Goal: Task Accomplishment & Management: Complete application form

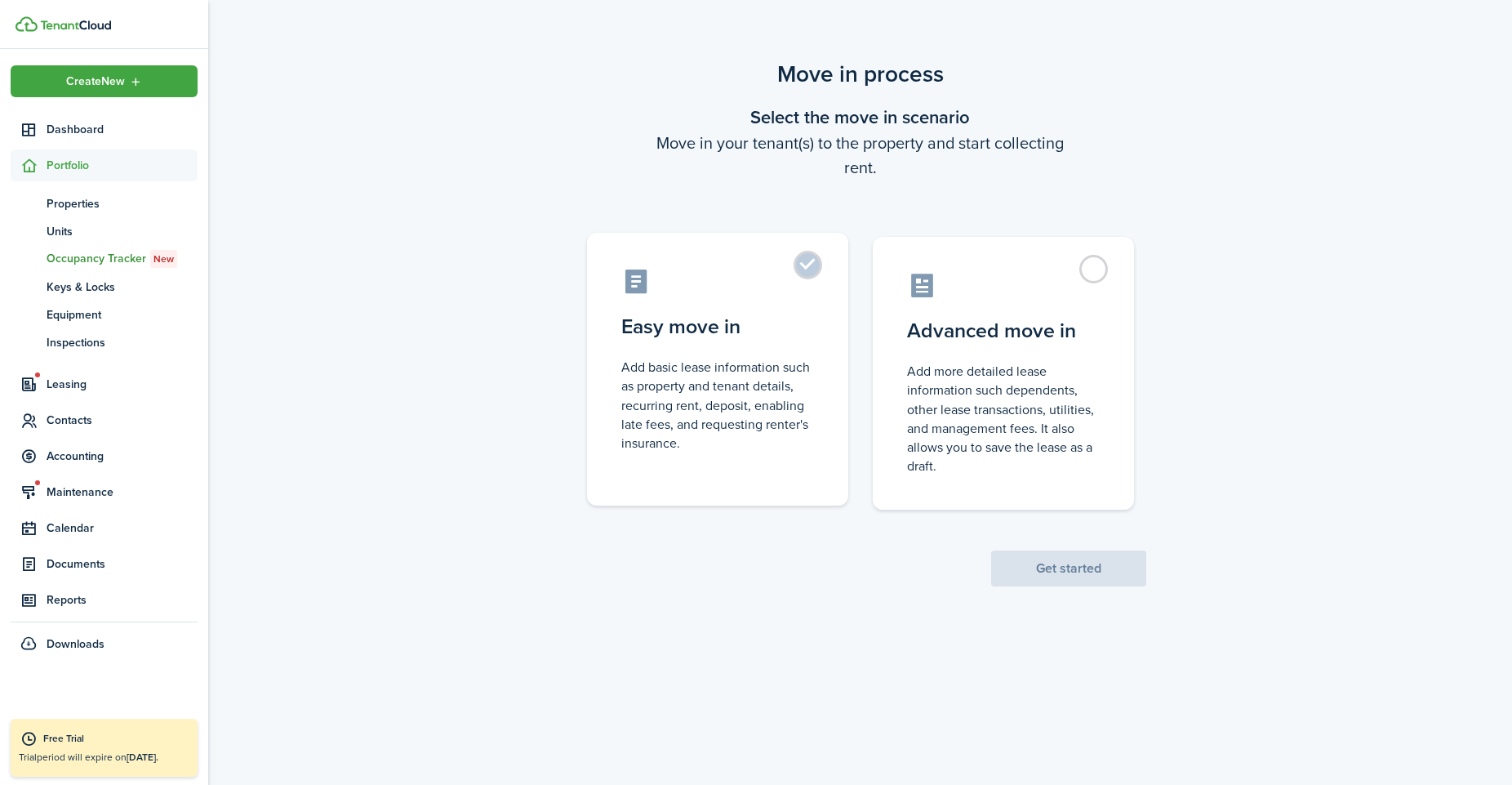
click at [743, 296] on label "Easy move in Add basic lease information such as property and tenant details, r…" at bounding box center [718, 369] width 262 height 272
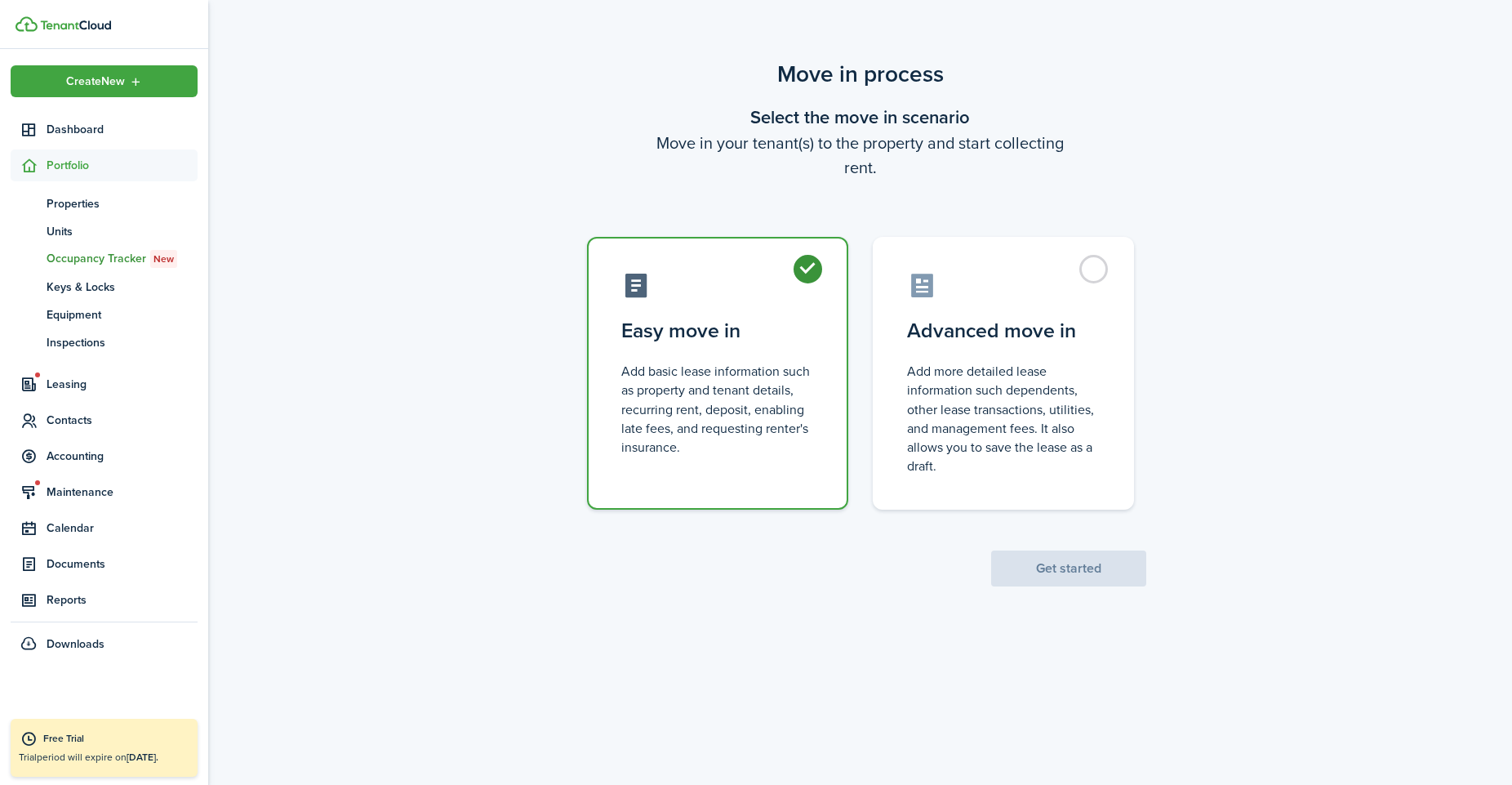
radio input "true"
click at [1043, 575] on button "Get started" at bounding box center [1068, 568] width 155 height 36
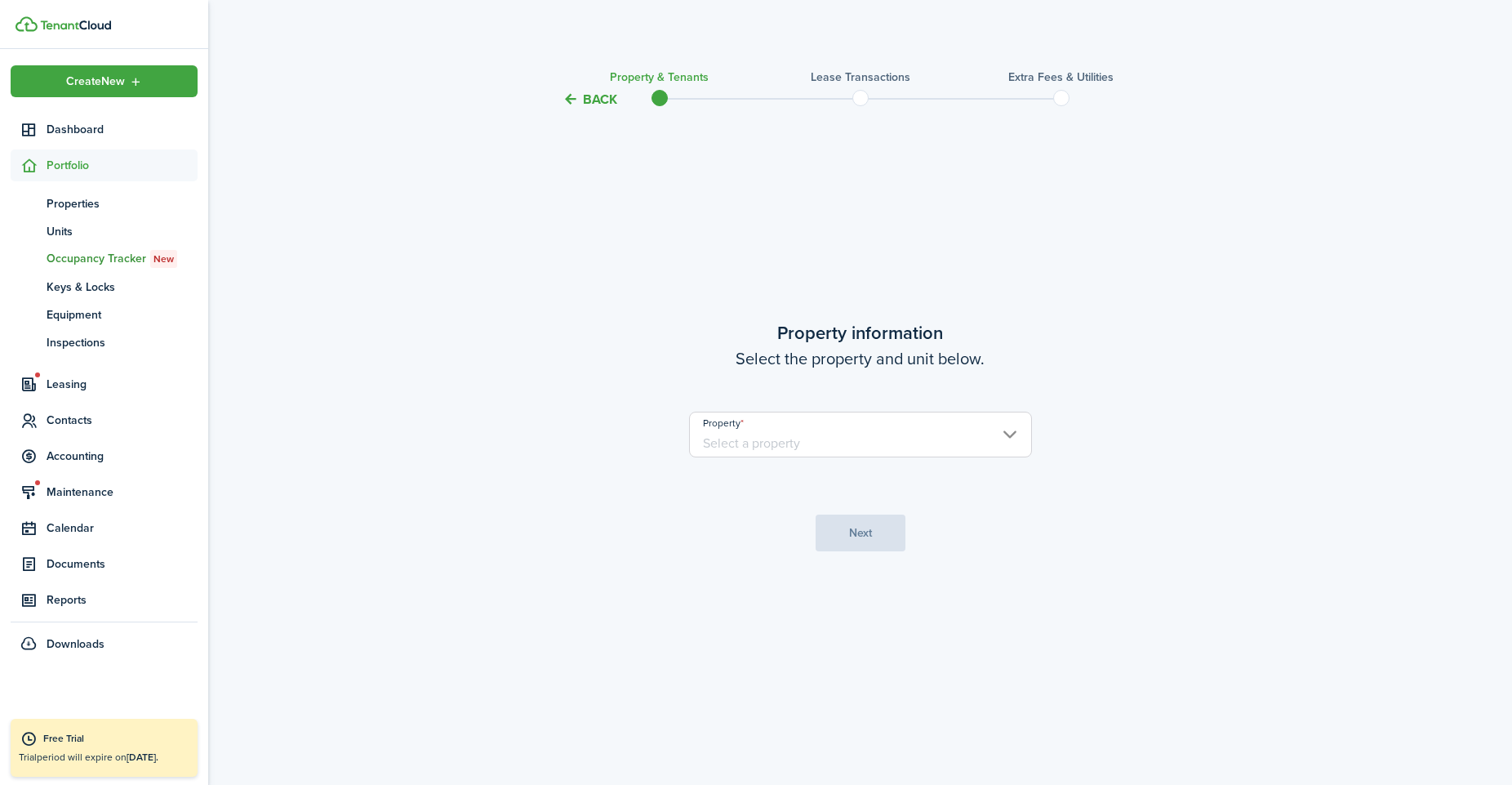
click at [912, 443] on input "Property" at bounding box center [860, 434] width 343 height 46
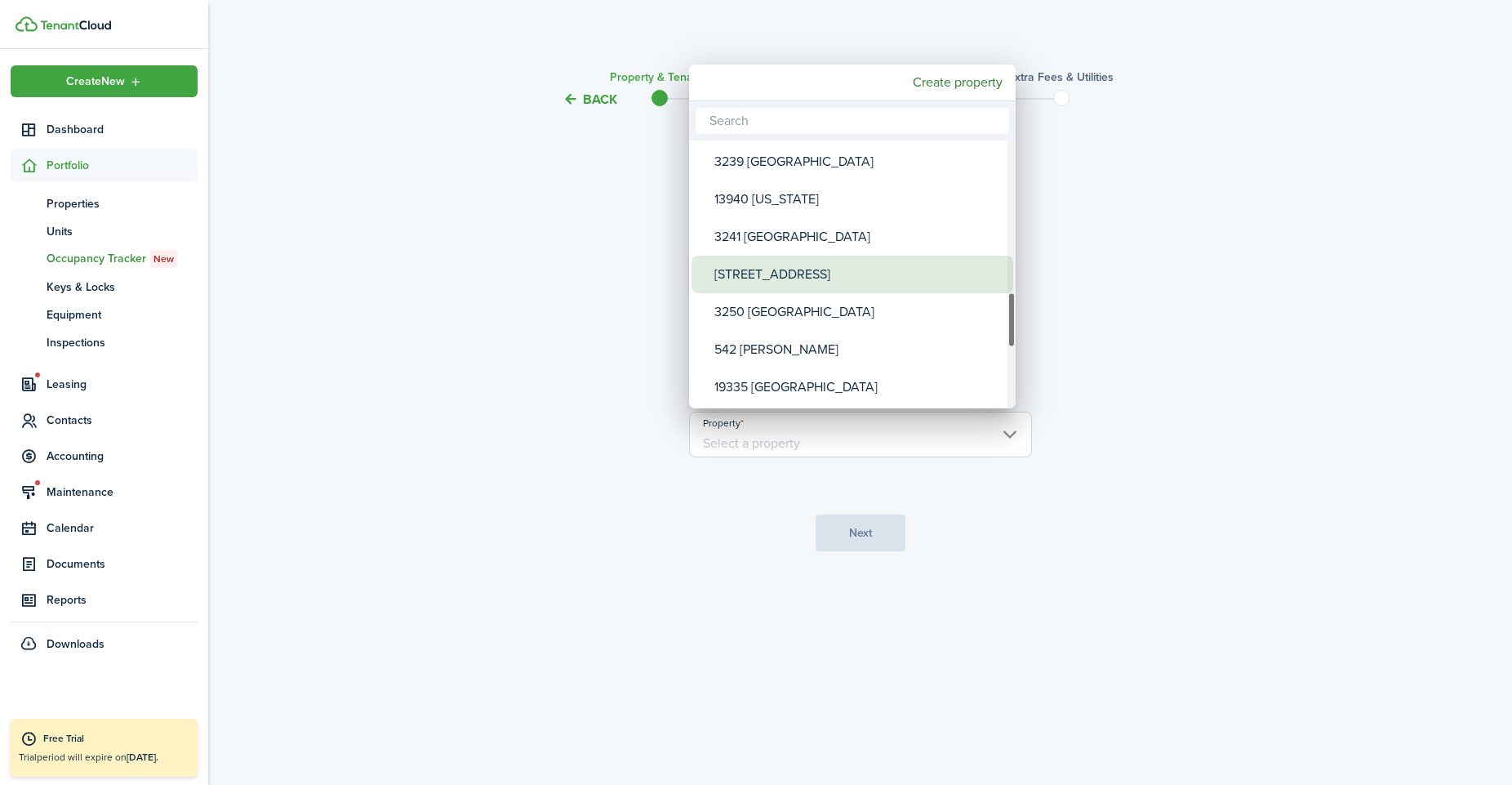
click at [869, 281] on div "[STREET_ADDRESS]" at bounding box center [859, 274] width 289 height 38
type input "[STREET_ADDRESS]"
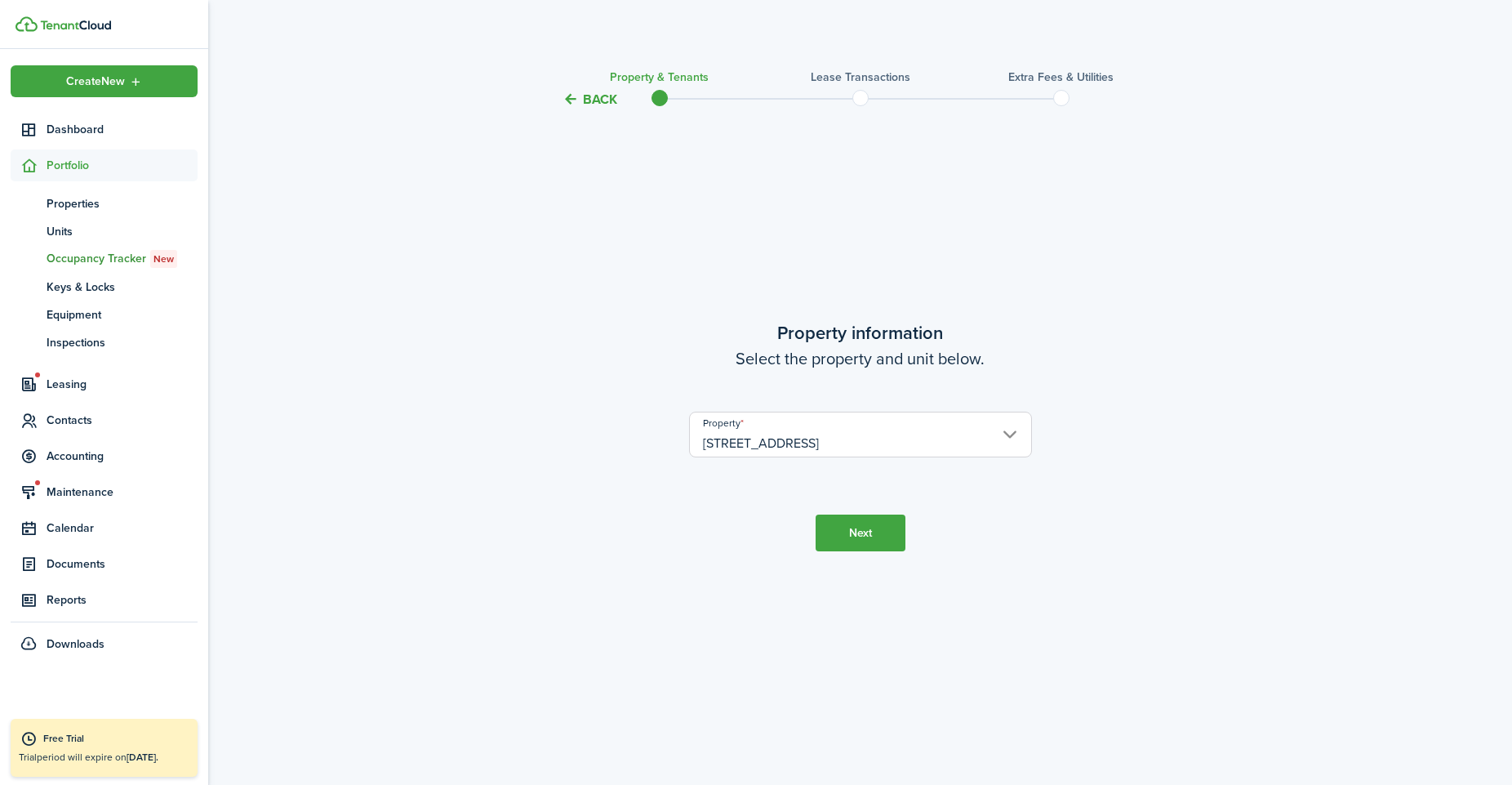
click at [850, 533] on button "Next" at bounding box center [860, 532] width 90 height 37
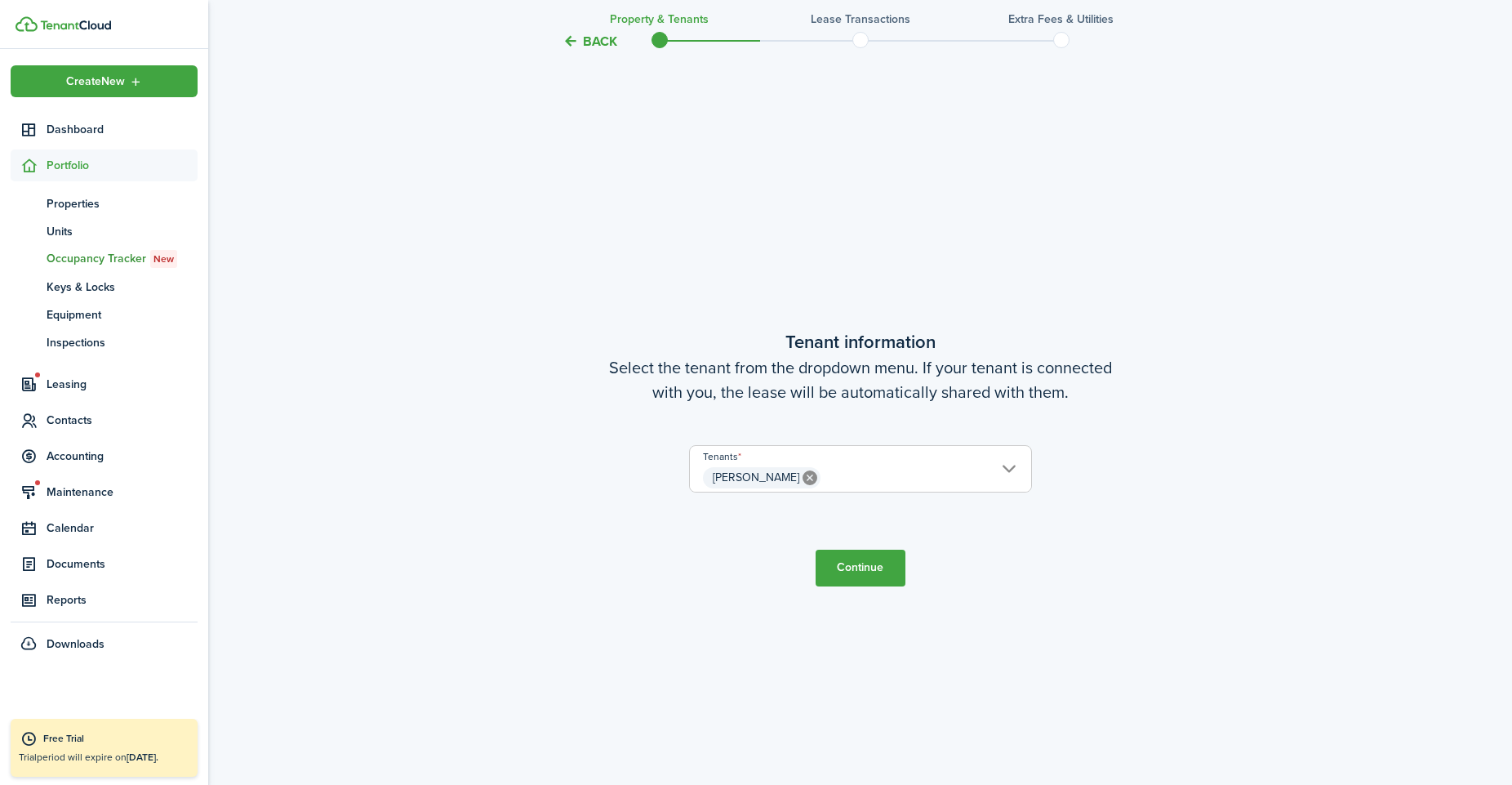
scroll to position [674, 0]
click at [853, 578] on button "Continue" at bounding box center [860, 568] width 90 height 37
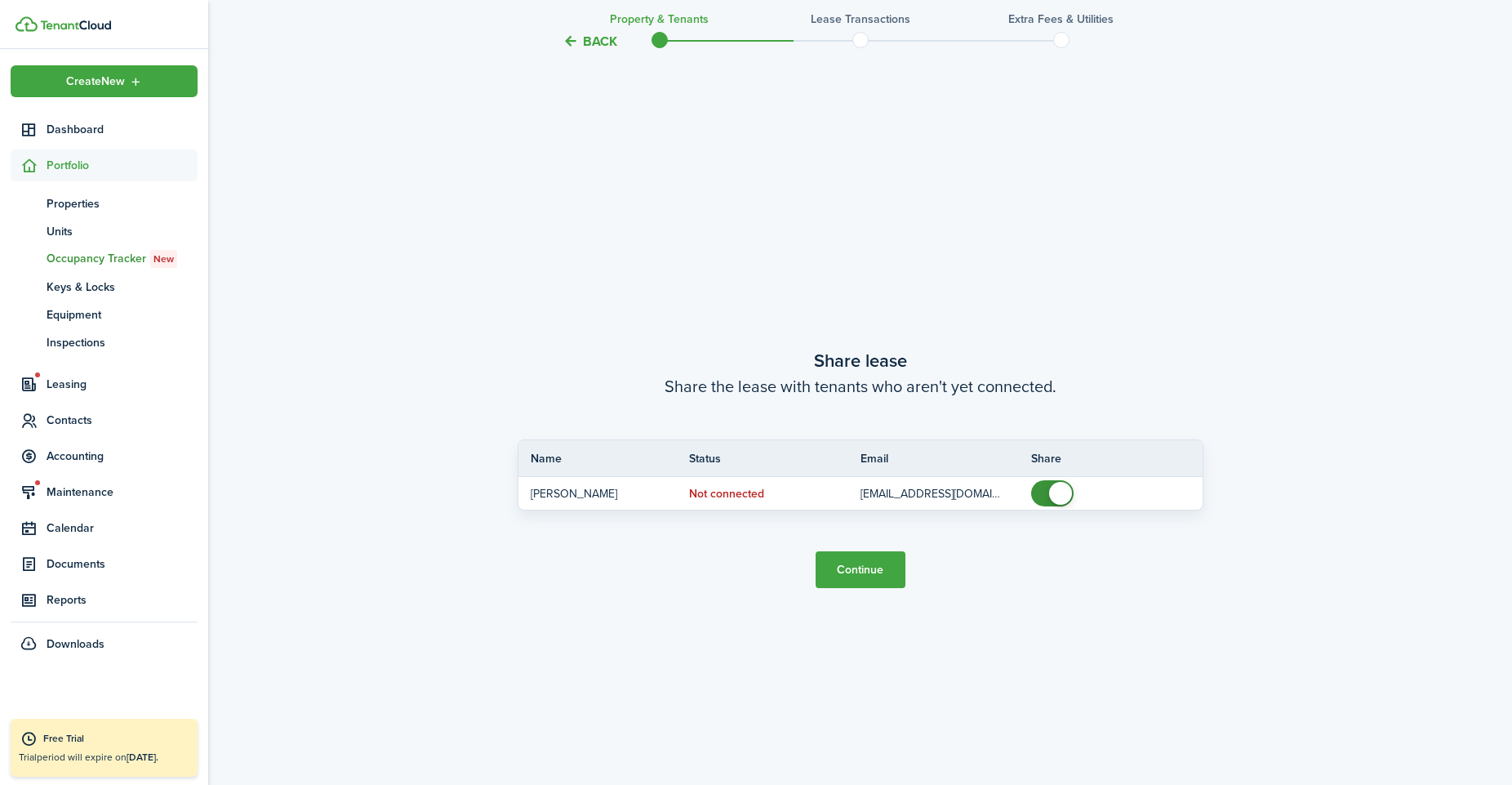
scroll to position [1459, 0]
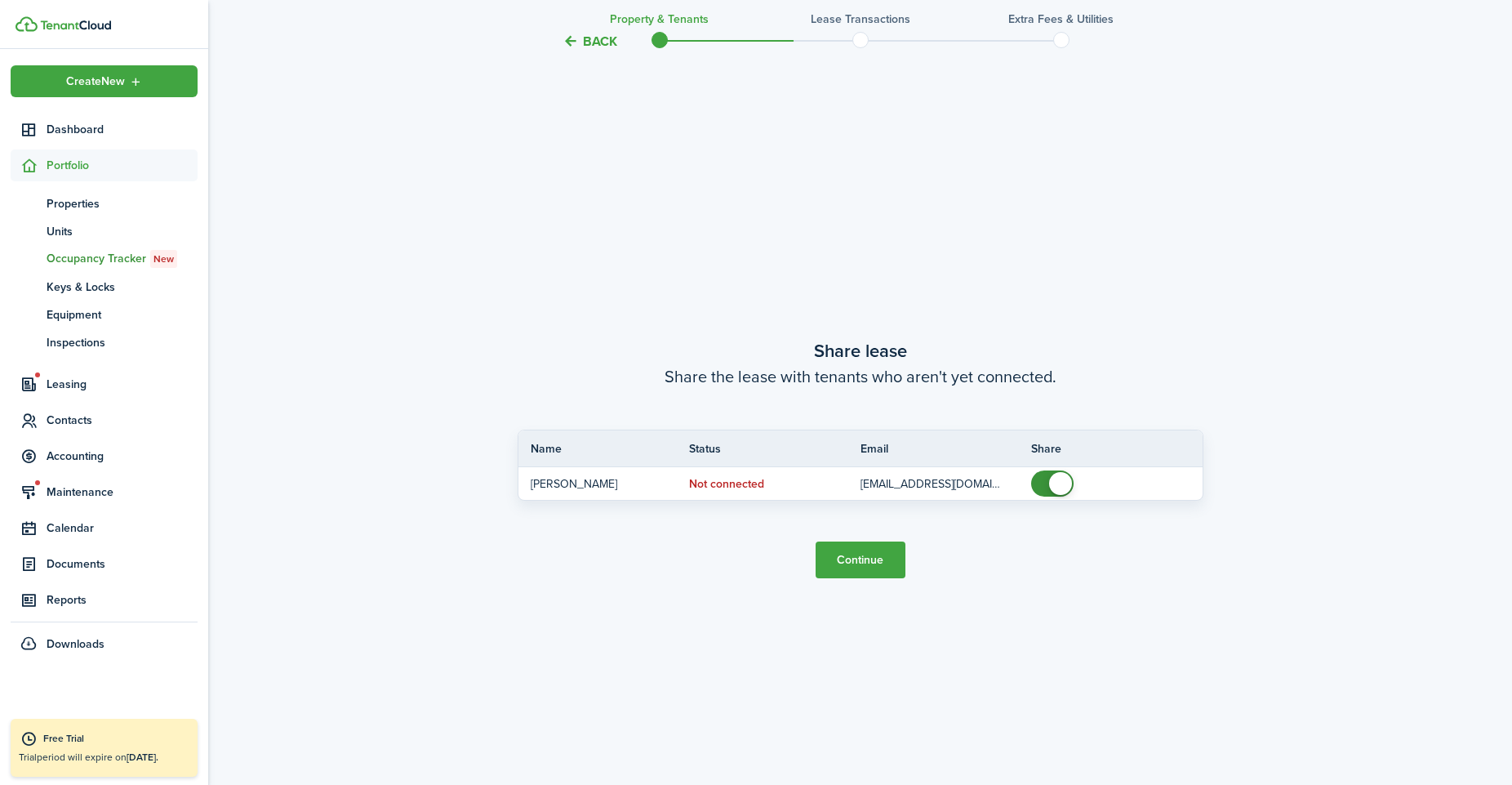
click at [846, 565] on button "Continue" at bounding box center [860, 559] width 90 height 37
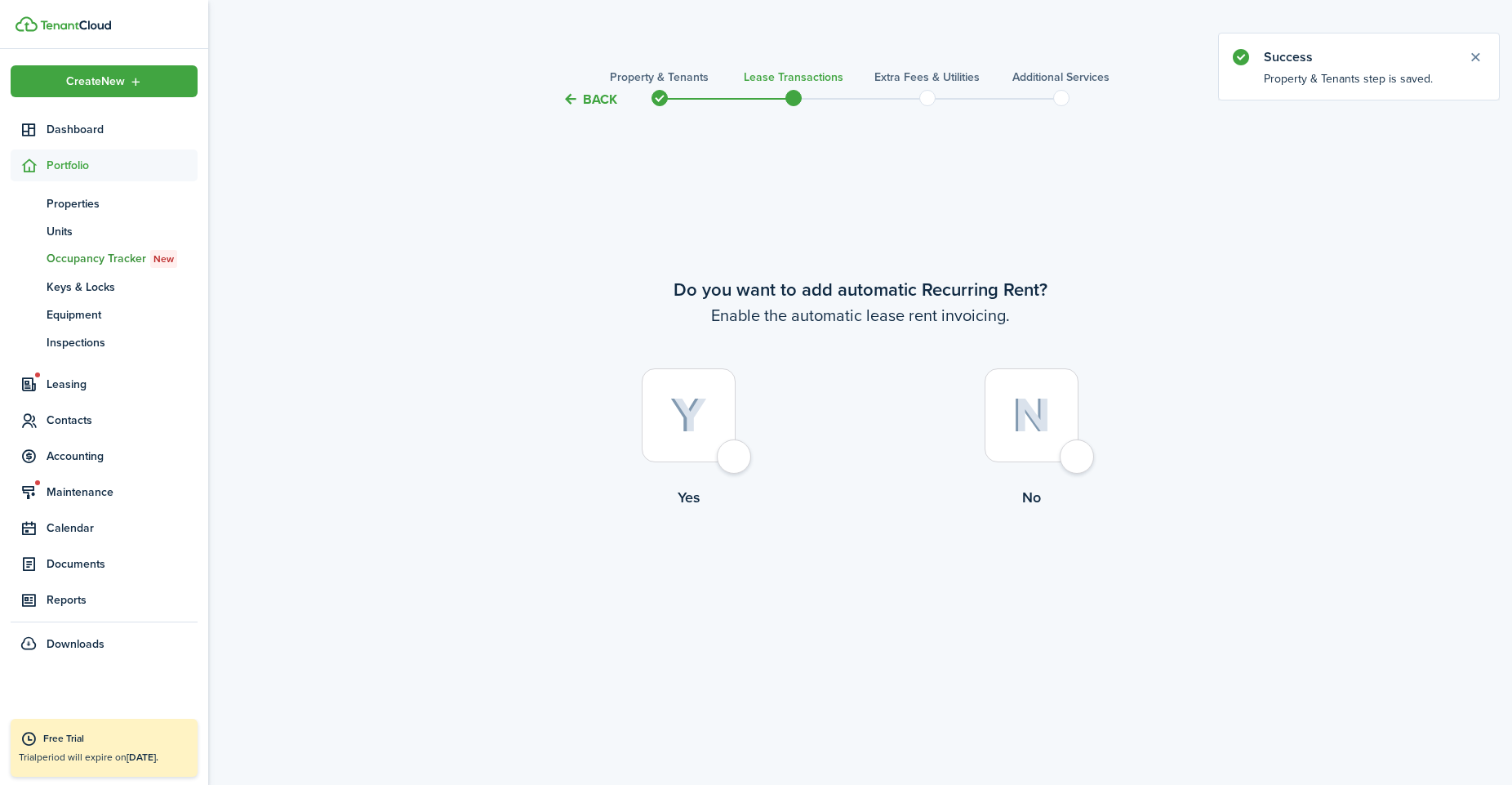
click at [735, 447] on div at bounding box center [688, 414] width 94 height 94
radio input "true"
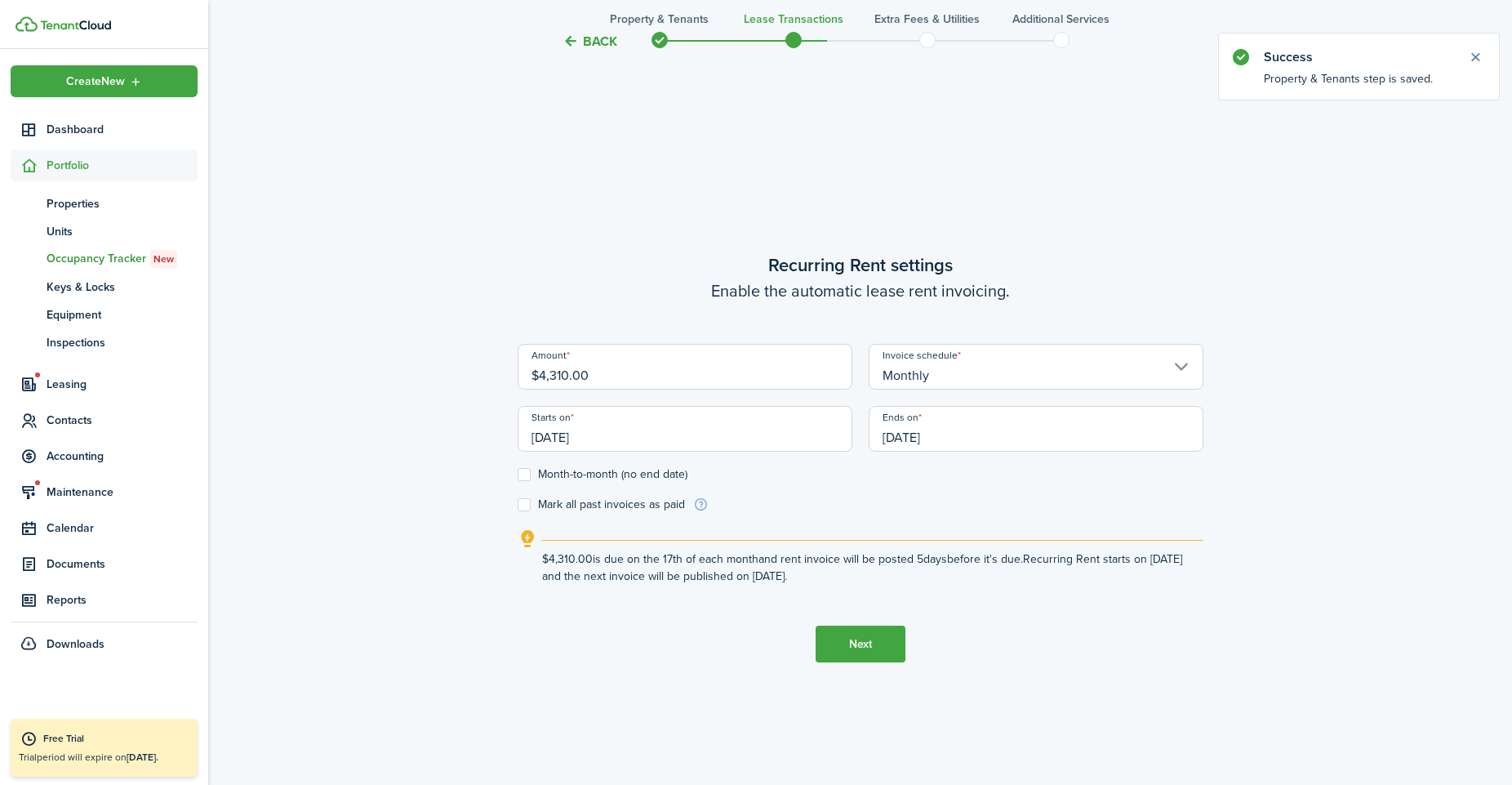
scroll to position [674, 0]
click at [652, 472] on label "Month-to-month (no end date)" at bounding box center [602, 475] width 170 height 13
click at [518, 475] on input "Month-to-month (no end date)" at bounding box center [517, 475] width 1 height 1
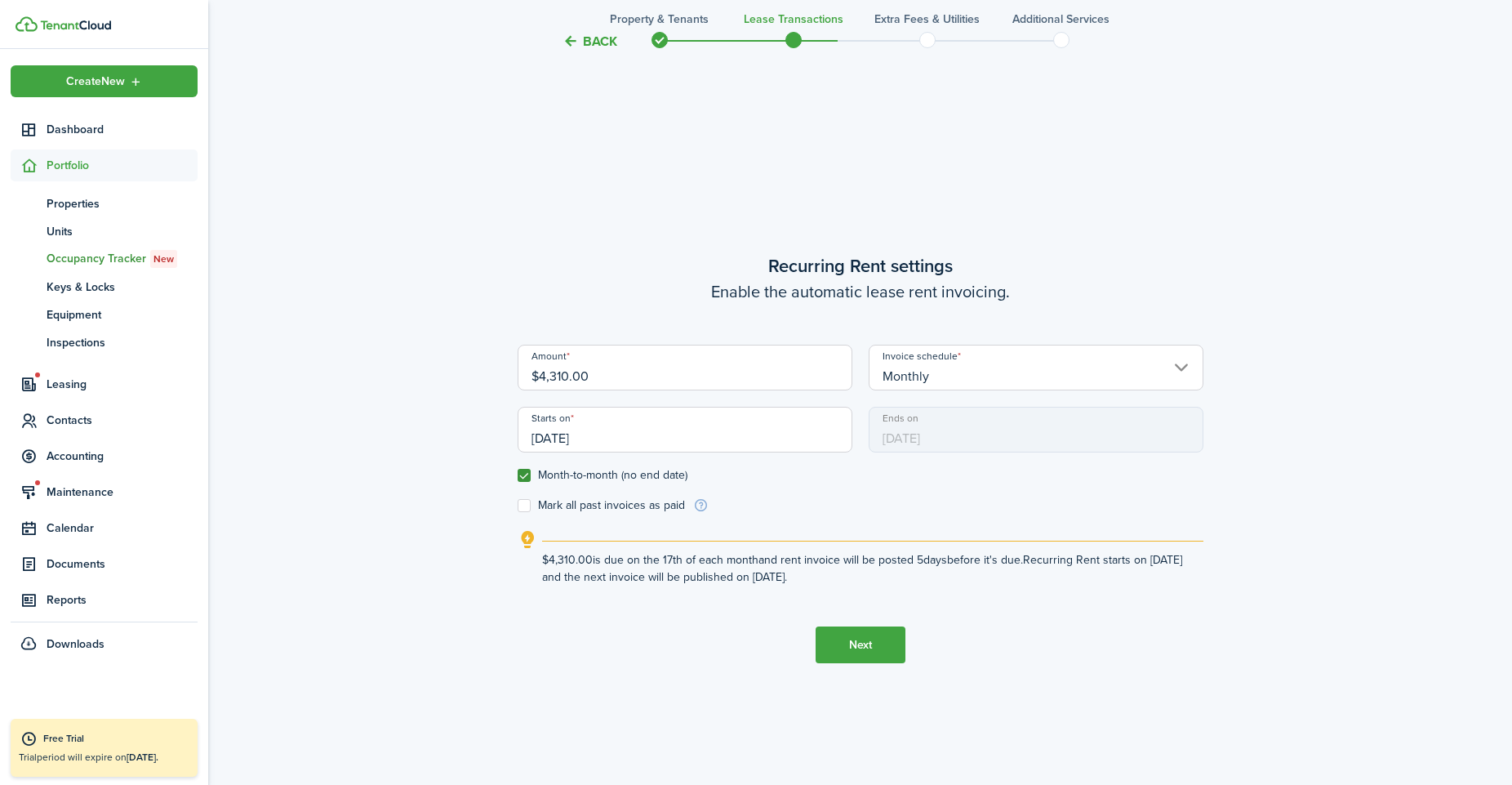
click at [653, 469] on label "Month-to-month (no end date)" at bounding box center [602, 475] width 170 height 13
click at [518, 475] on input "Month-to-month (no end date)" at bounding box center [517, 475] width 1 height 1
checkbox input "false"
click at [916, 435] on input "[DATE]" at bounding box center [1035, 429] width 335 height 46
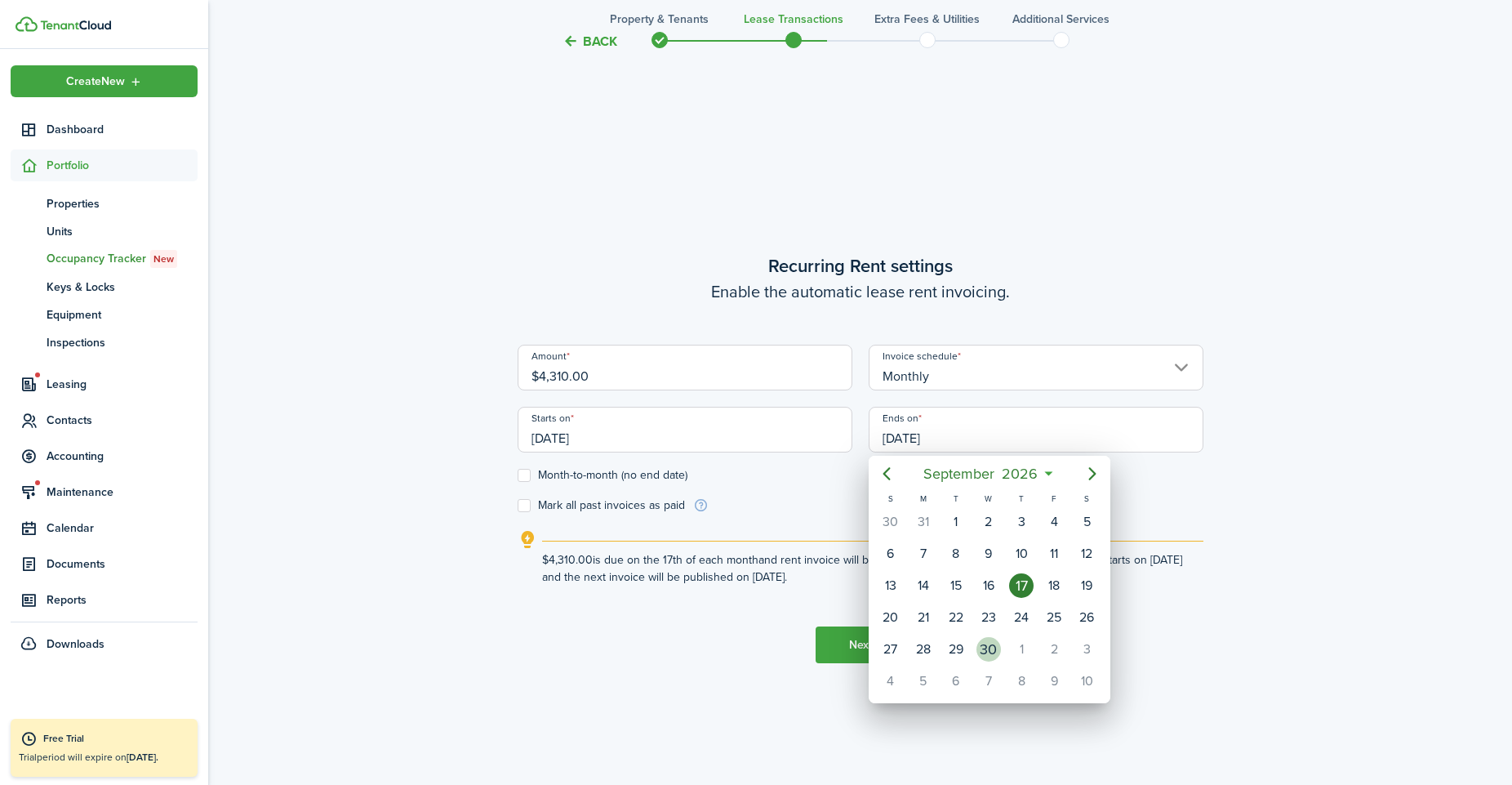
click at [993, 649] on div "30" at bounding box center [988, 648] width 24 height 24
type input "[DATE]"
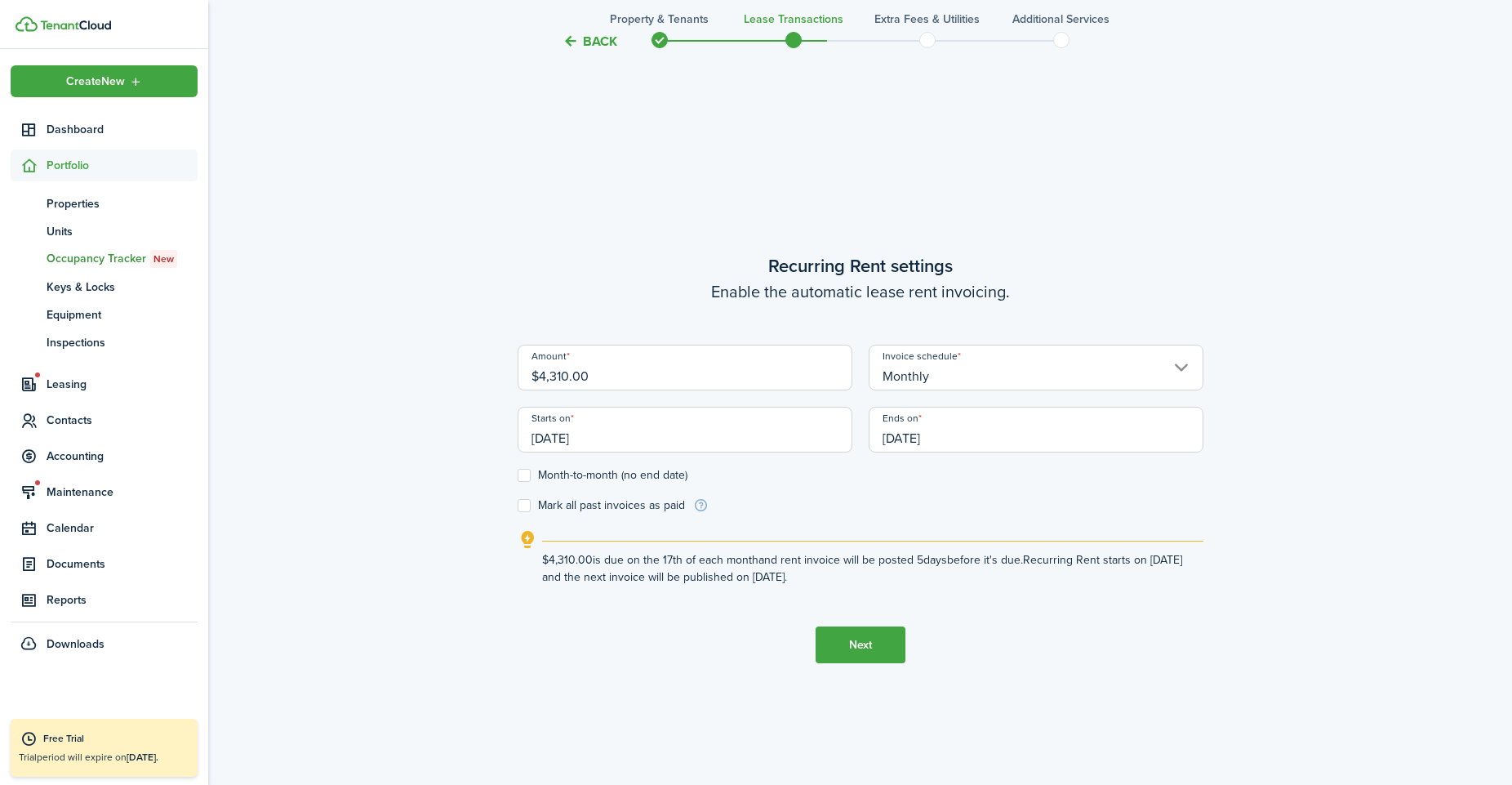
click at [941, 512] on form "Amount $4,310.00 Invoice schedule Monthly Starts on [DATE] Ends on [DATE] Month…" at bounding box center [860, 429] width 685 height 169
click at [855, 654] on button "Next" at bounding box center [860, 644] width 90 height 37
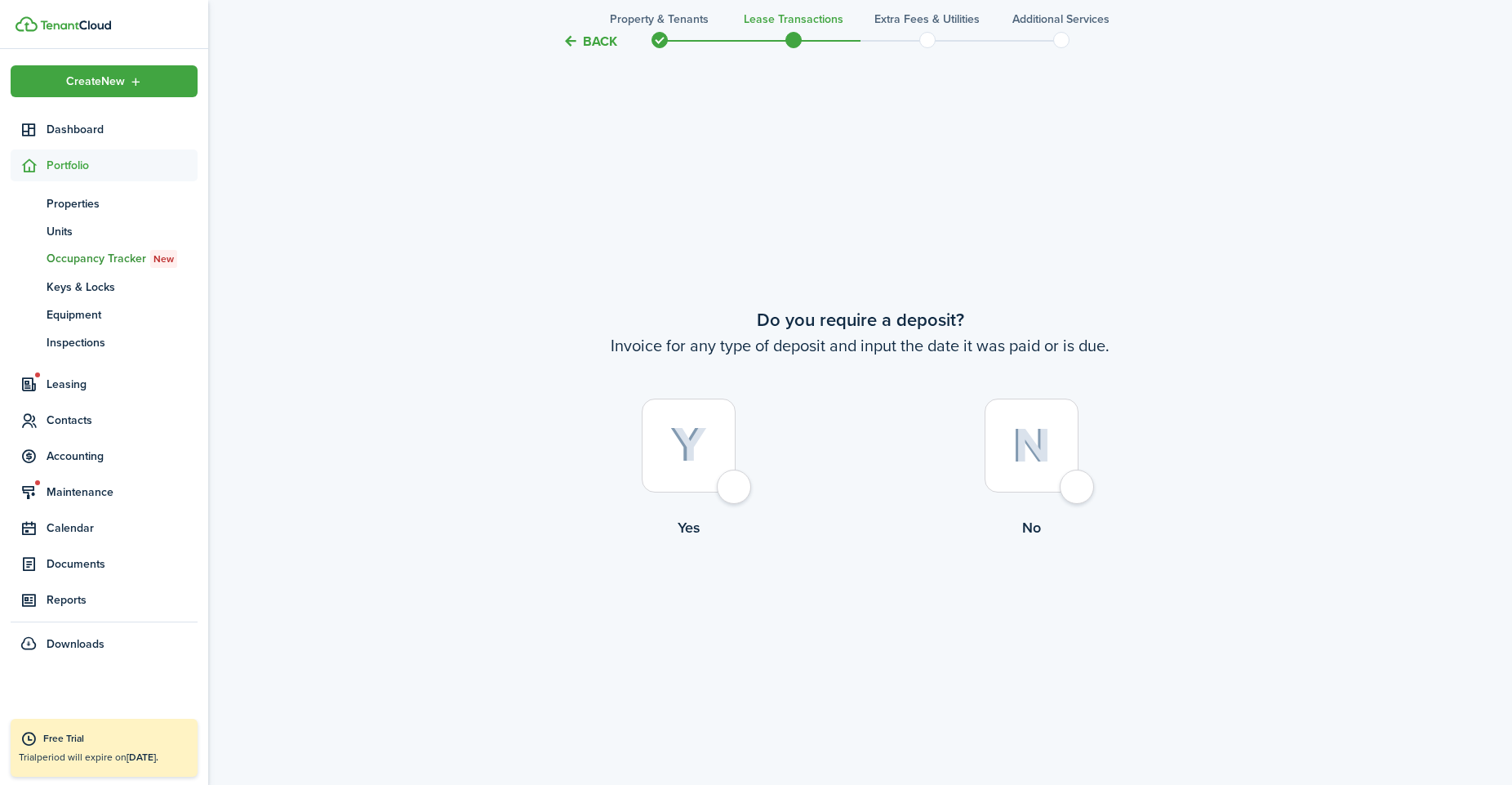
scroll to position [1459, 0]
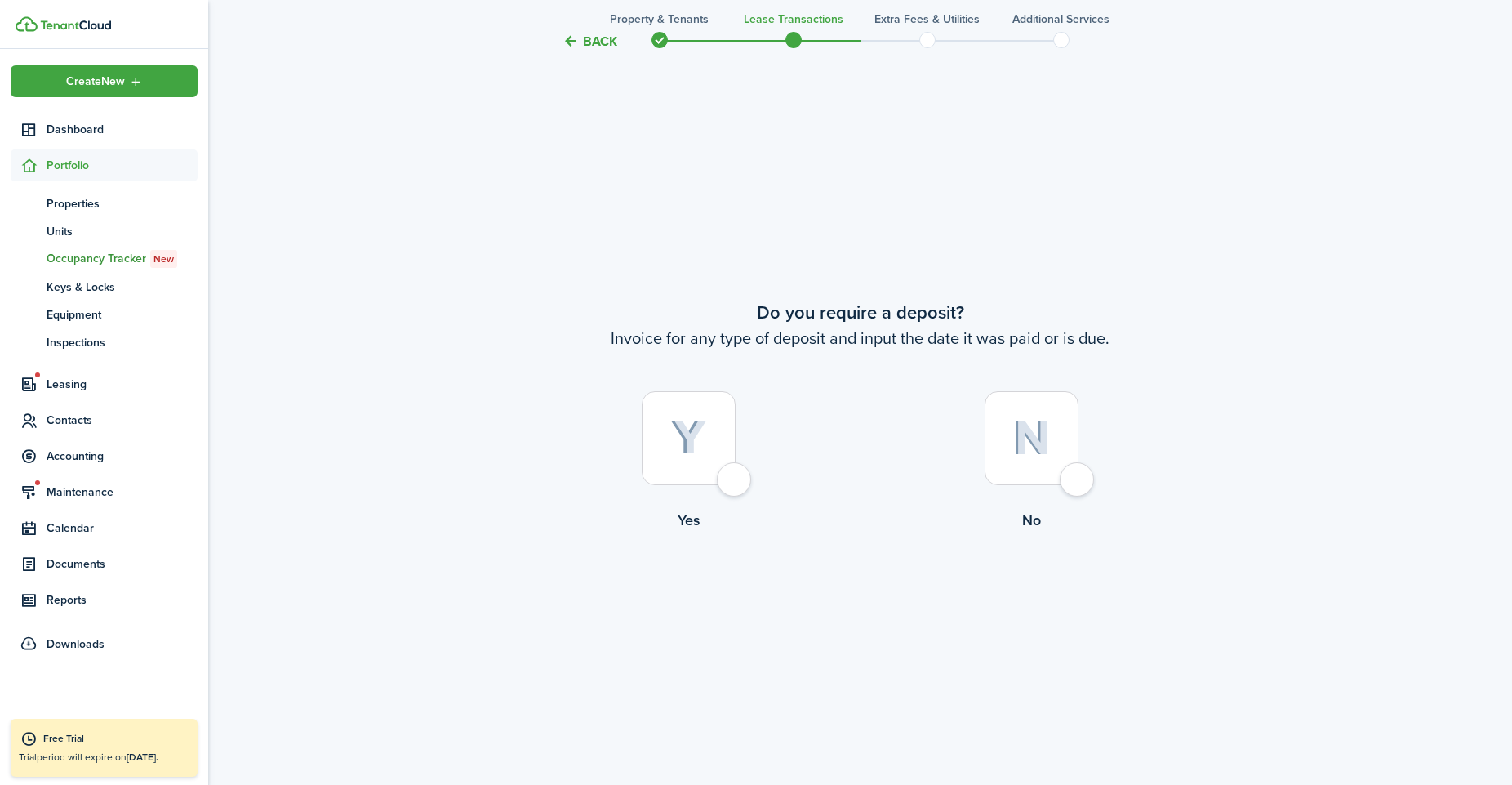
click at [735, 476] on div at bounding box center [688, 438] width 94 height 94
radio input "true"
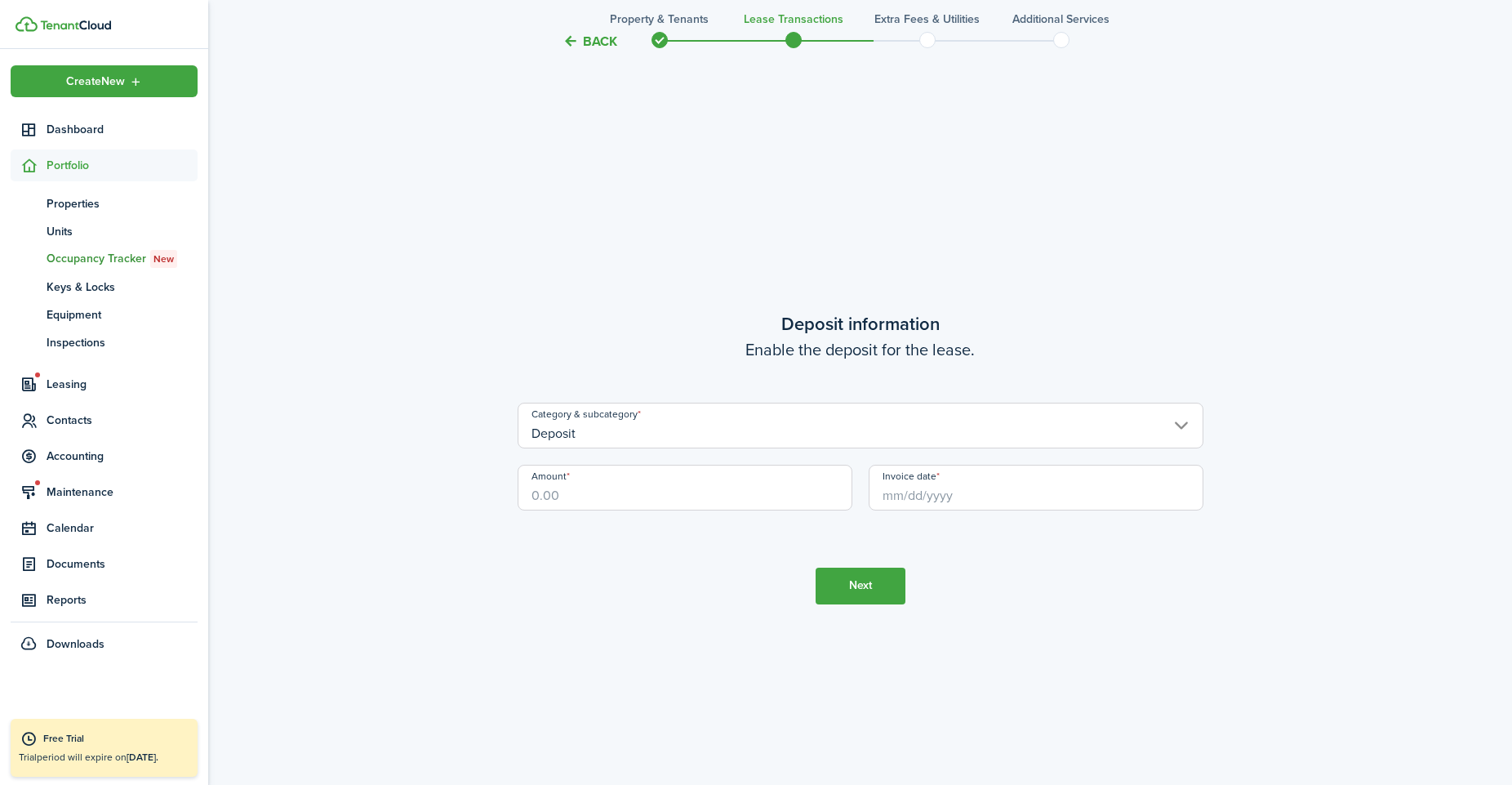
scroll to position [2244, 0]
click at [735, 496] on input "Amount" at bounding box center [685, 488] width 335 height 46
click at [643, 483] on input "$443,430,430.00" at bounding box center [685, 488] width 335 height 46
drag, startPoint x: 659, startPoint y: 487, endPoint x: 378, endPoint y: 445, distance: 284.1
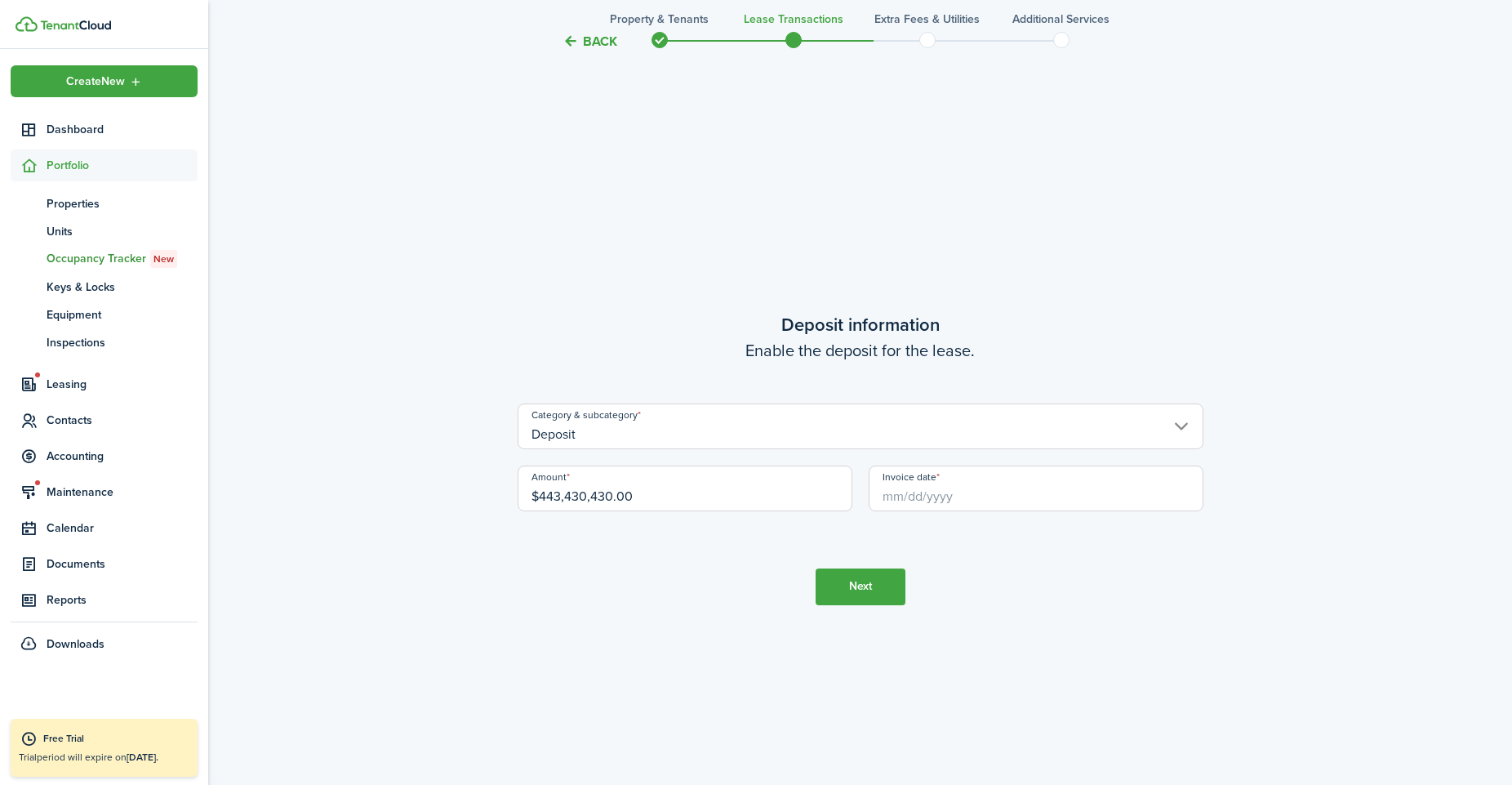
paste input "00,"
paste input "4,3"
type input "$4,300.00"
click at [746, 564] on tc-wizard-step "Deposit information Enable the deposit for the lease. Category & subcategory De…" at bounding box center [860, 457] width 685 height 785
click at [934, 503] on input "Invoice date" at bounding box center [1035, 488] width 335 height 46
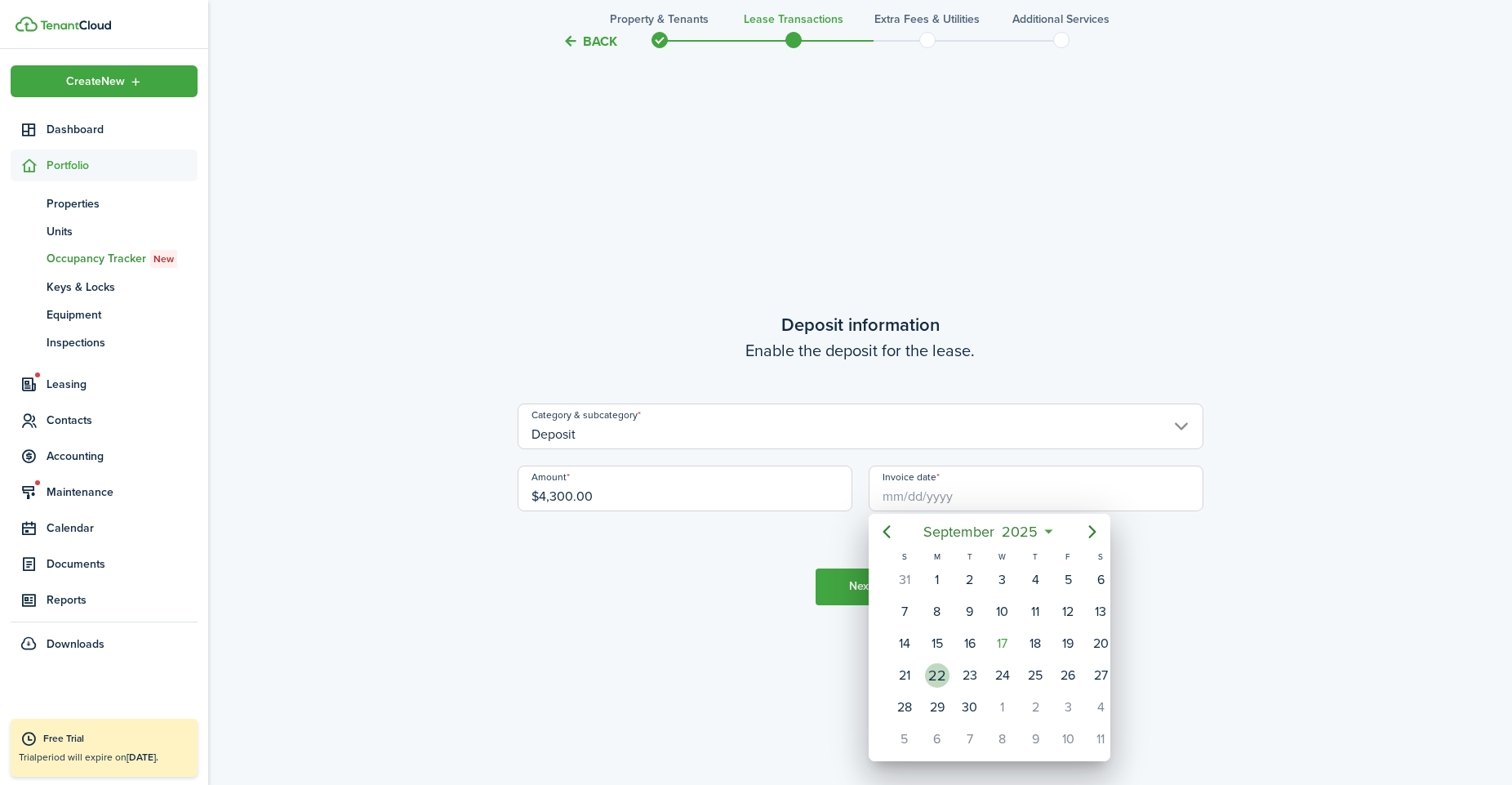
drag, startPoint x: 919, startPoint y: 712, endPoint x: 933, endPoint y: 673, distance: 41.4
click at [933, 673] on div "S M T W T F S 31 [DATE] 2 3 4 5 6 7 8 9 10 11 12 13 14 15 16 17 18 19 20 21 22 …" at bounding box center [1002, 652] width 229 height 205
click at [1049, 674] on div "26" at bounding box center [1053, 675] width 24 height 24
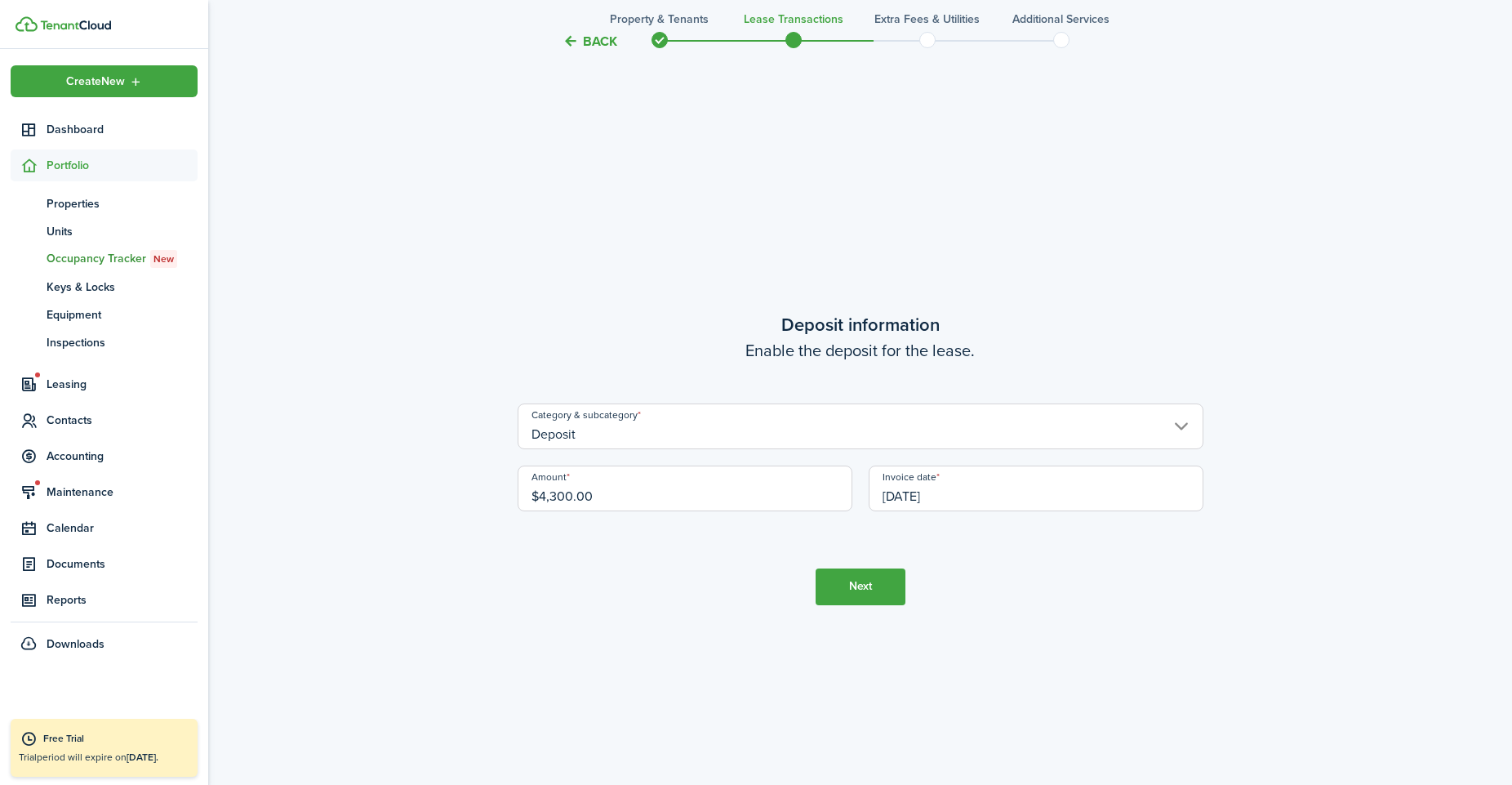
click at [971, 636] on tc-wizard-step "Deposit information Enable the deposit for the lease. Category & subcategory De…" at bounding box center [860, 457] width 685 height 785
drag, startPoint x: 871, startPoint y: 595, endPoint x: 858, endPoint y: 645, distance: 51.7
click at [858, 645] on tc-wizard-step "Deposit information Enable the deposit for the lease. Category & subcategory De…" at bounding box center [860, 457] width 685 height 785
click at [941, 500] on input "[DATE]" at bounding box center [1035, 488] width 335 height 46
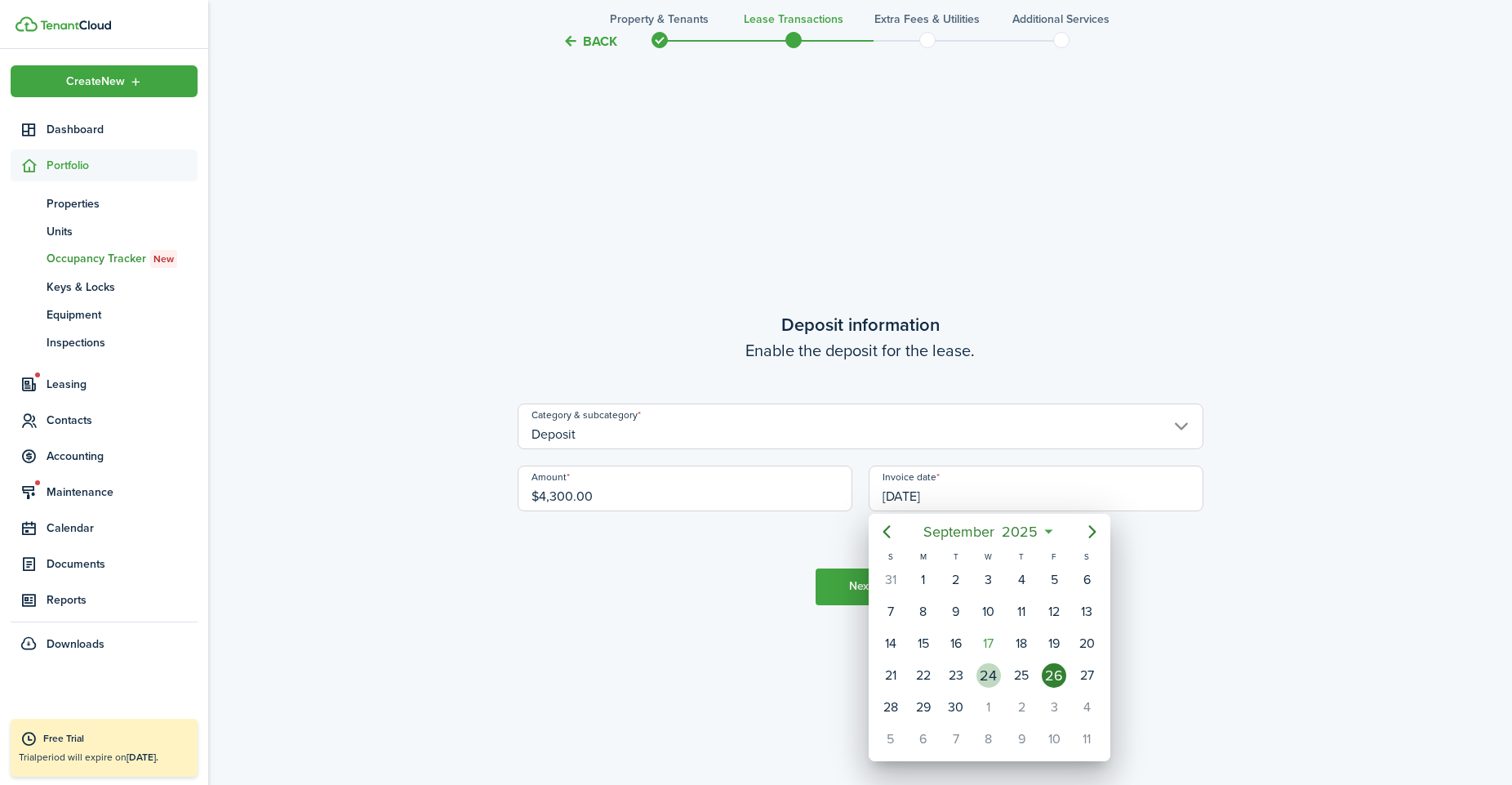
click at [984, 675] on div "24" at bounding box center [988, 675] width 24 height 24
type input "[DATE]"
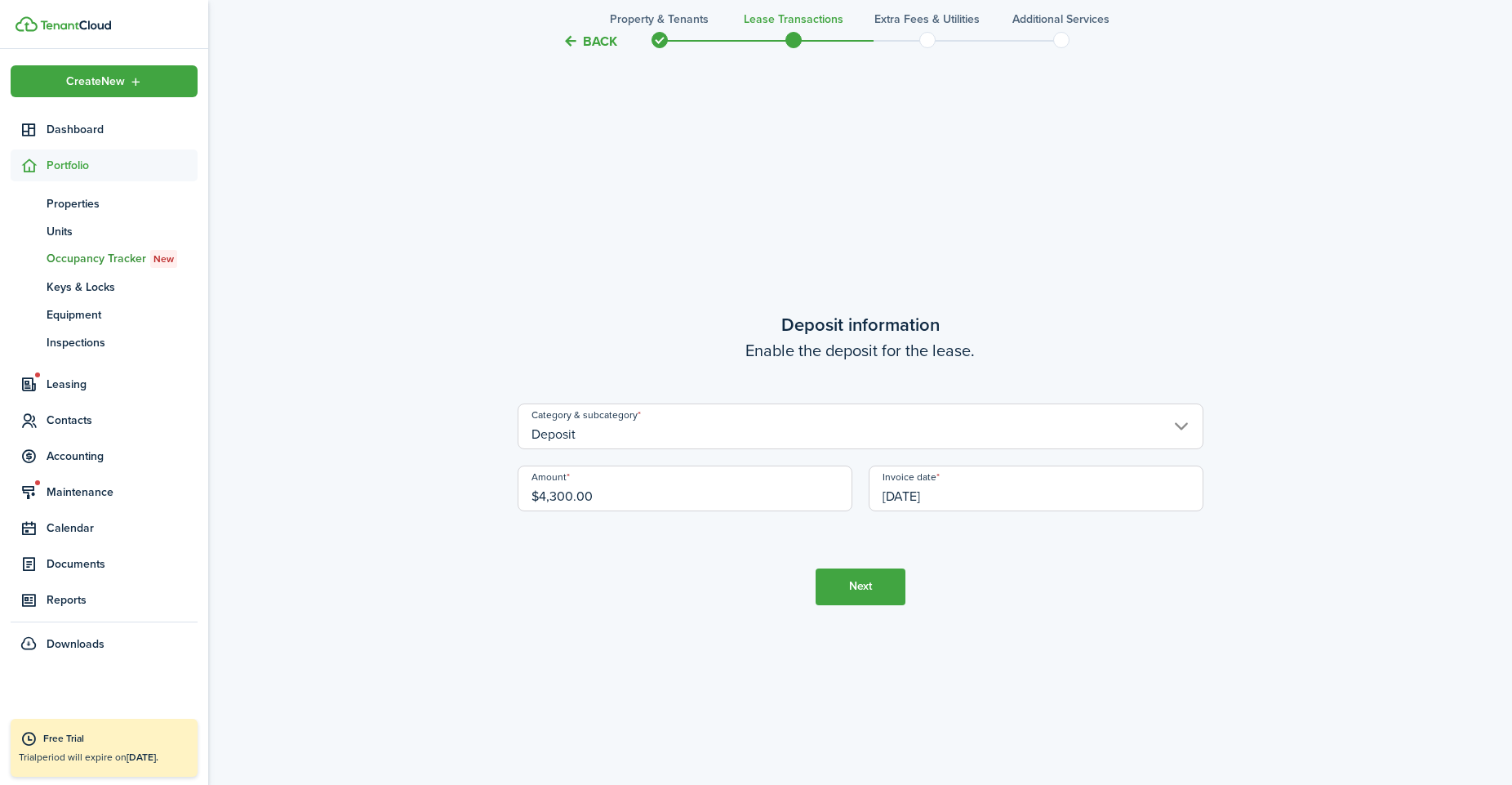
click at [888, 585] on button "Next" at bounding box center [860, 587] width 90 height 37
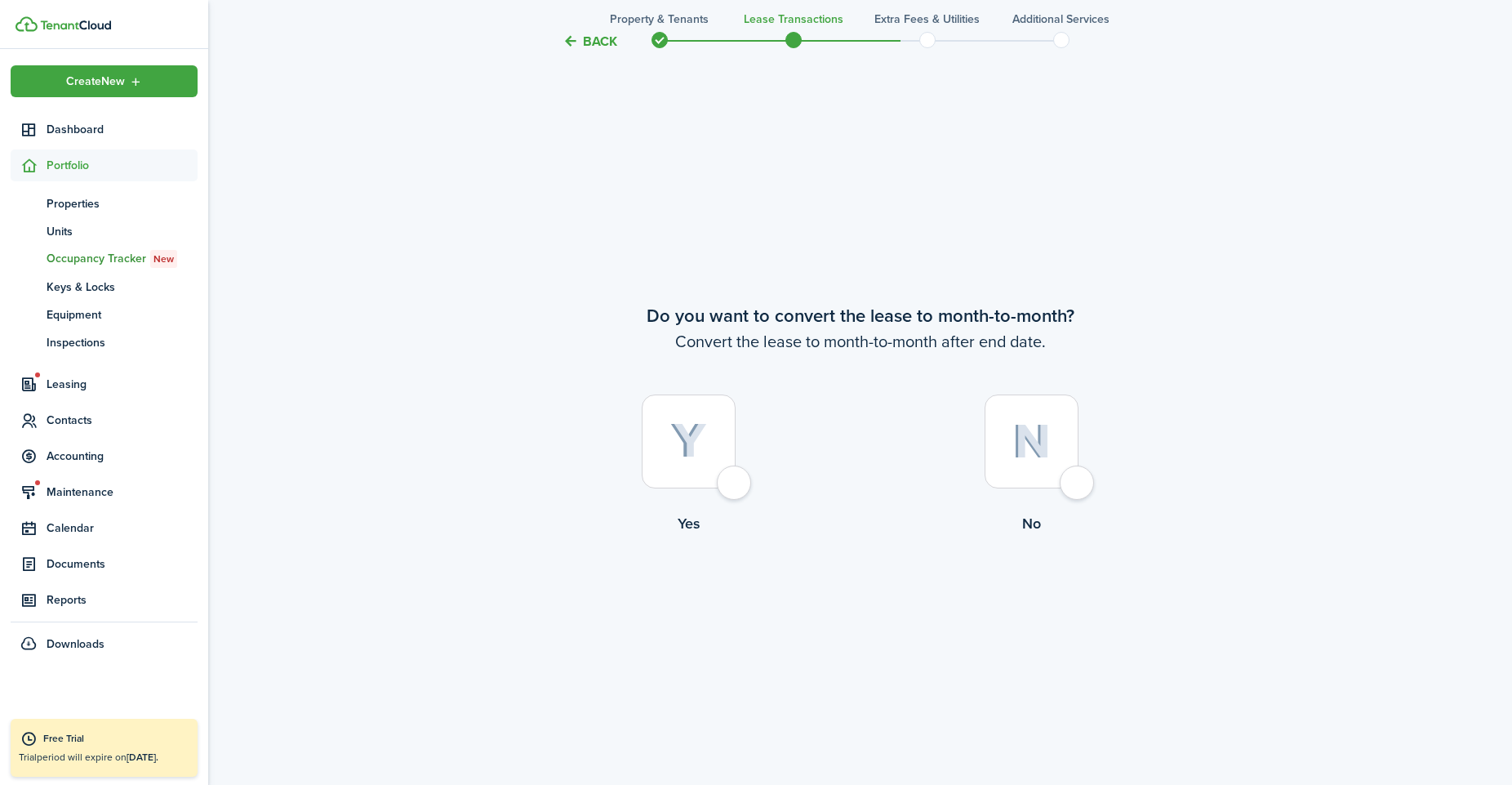
scroll to position [3029, 0]
click at [735, 485] on div at bounding box center [688, 438] width 94 height 94
radio input "true"
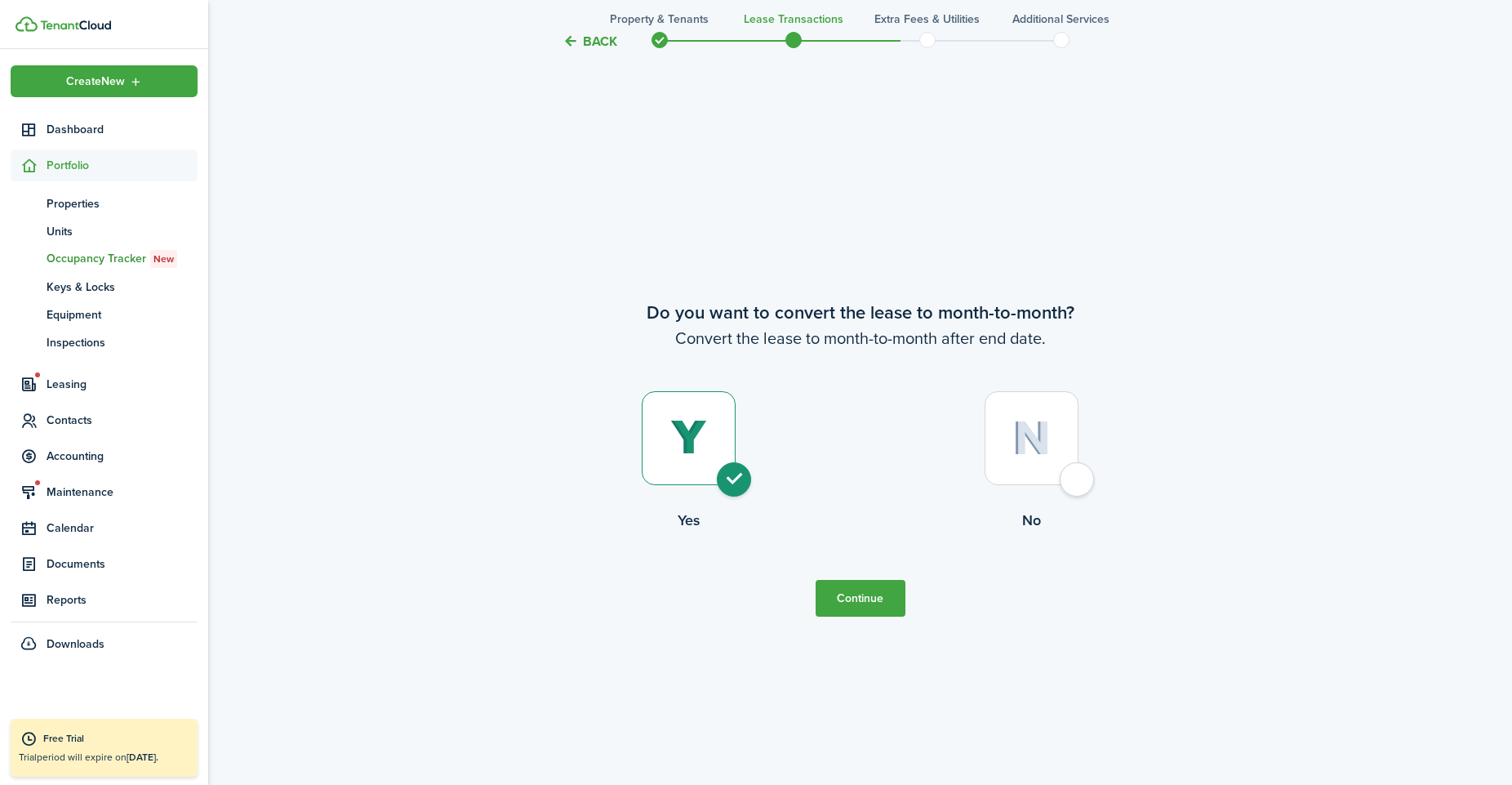
click at [843, 609] on button "Continue" at bounding box center [860, 597] width 90 height 37
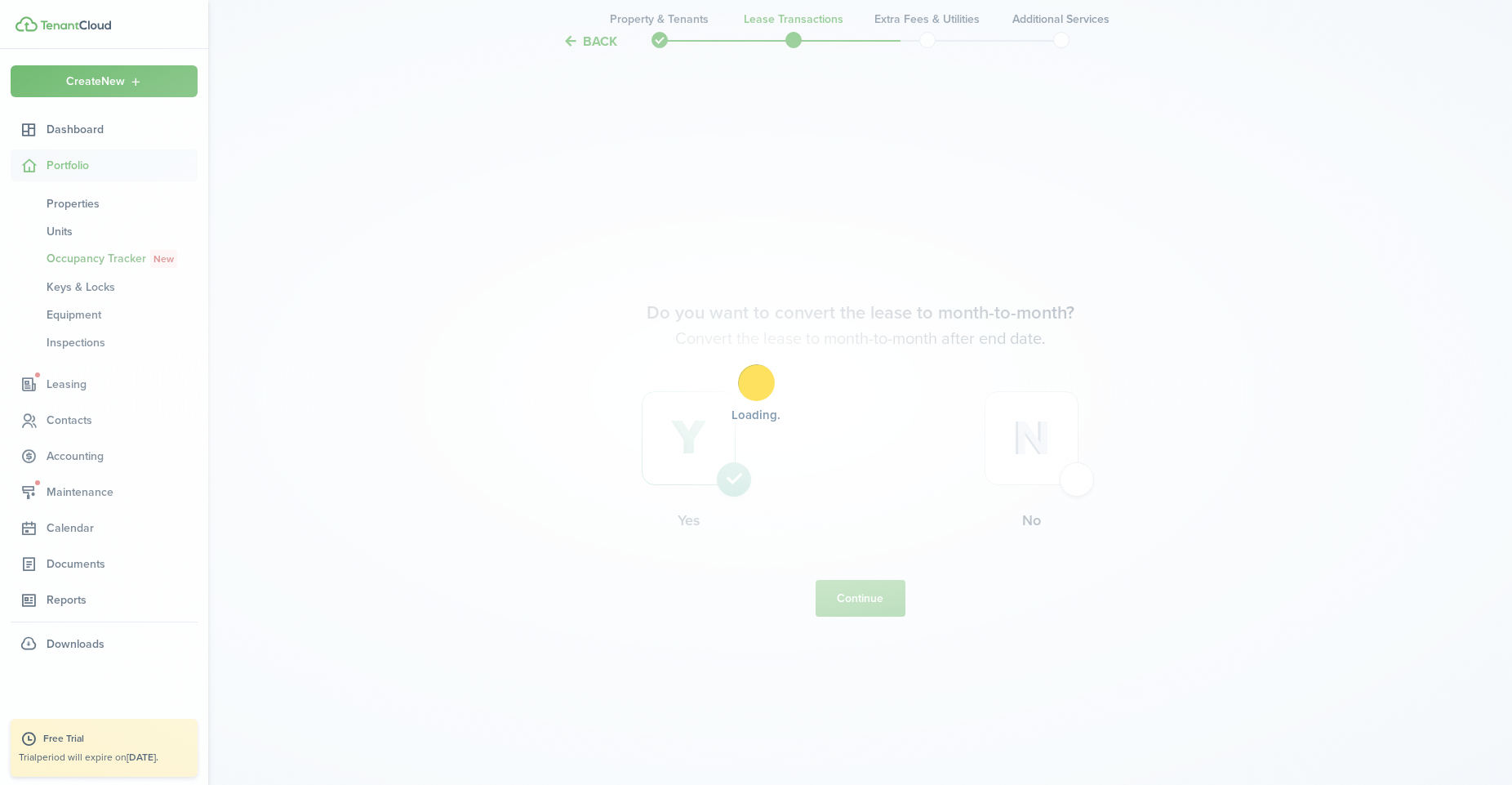
scroll to position [0, 0]
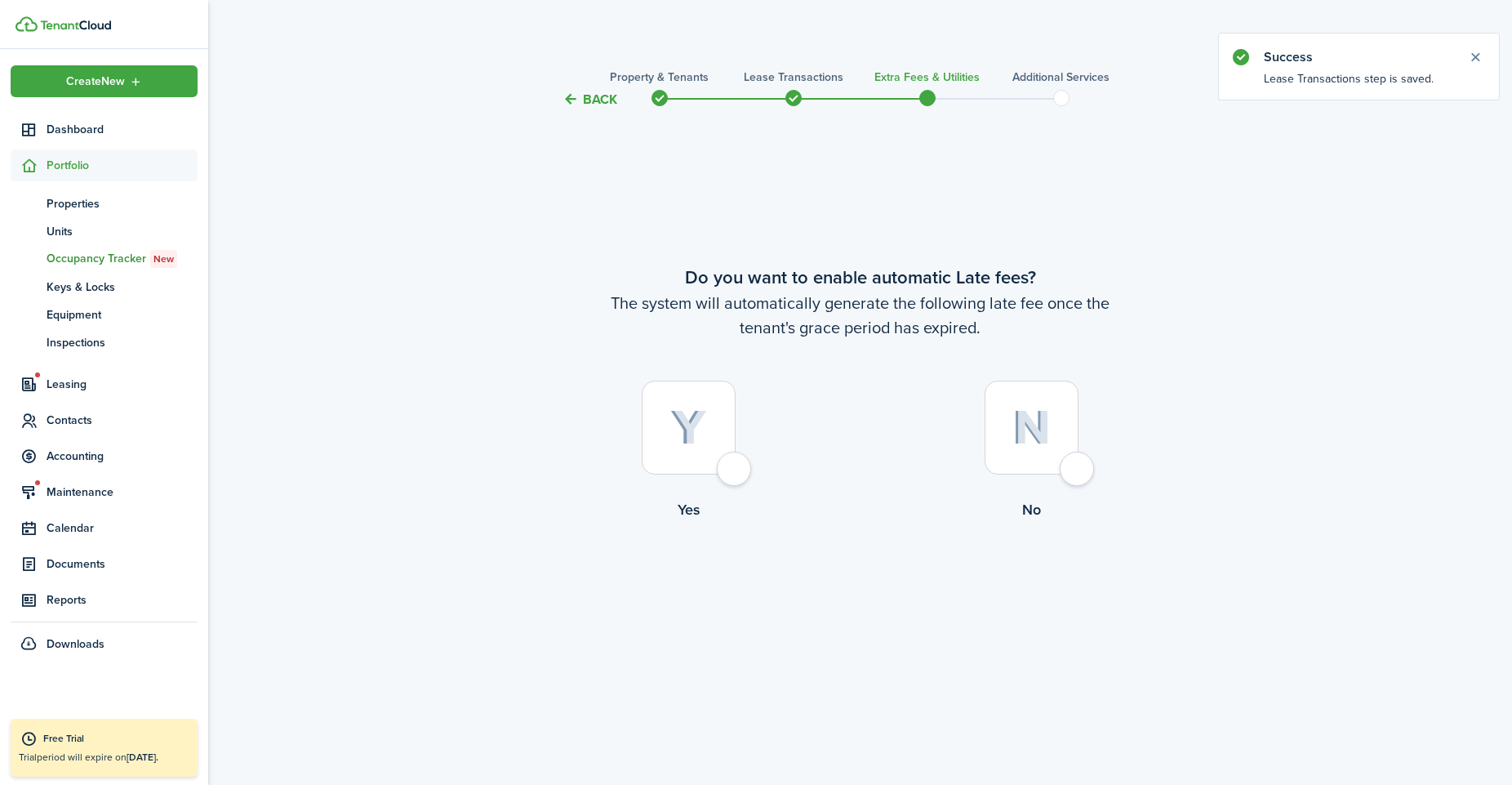
click at [1078, 466] on div at bounding box center [1031, 427] width 94 height 94
radio input "true"
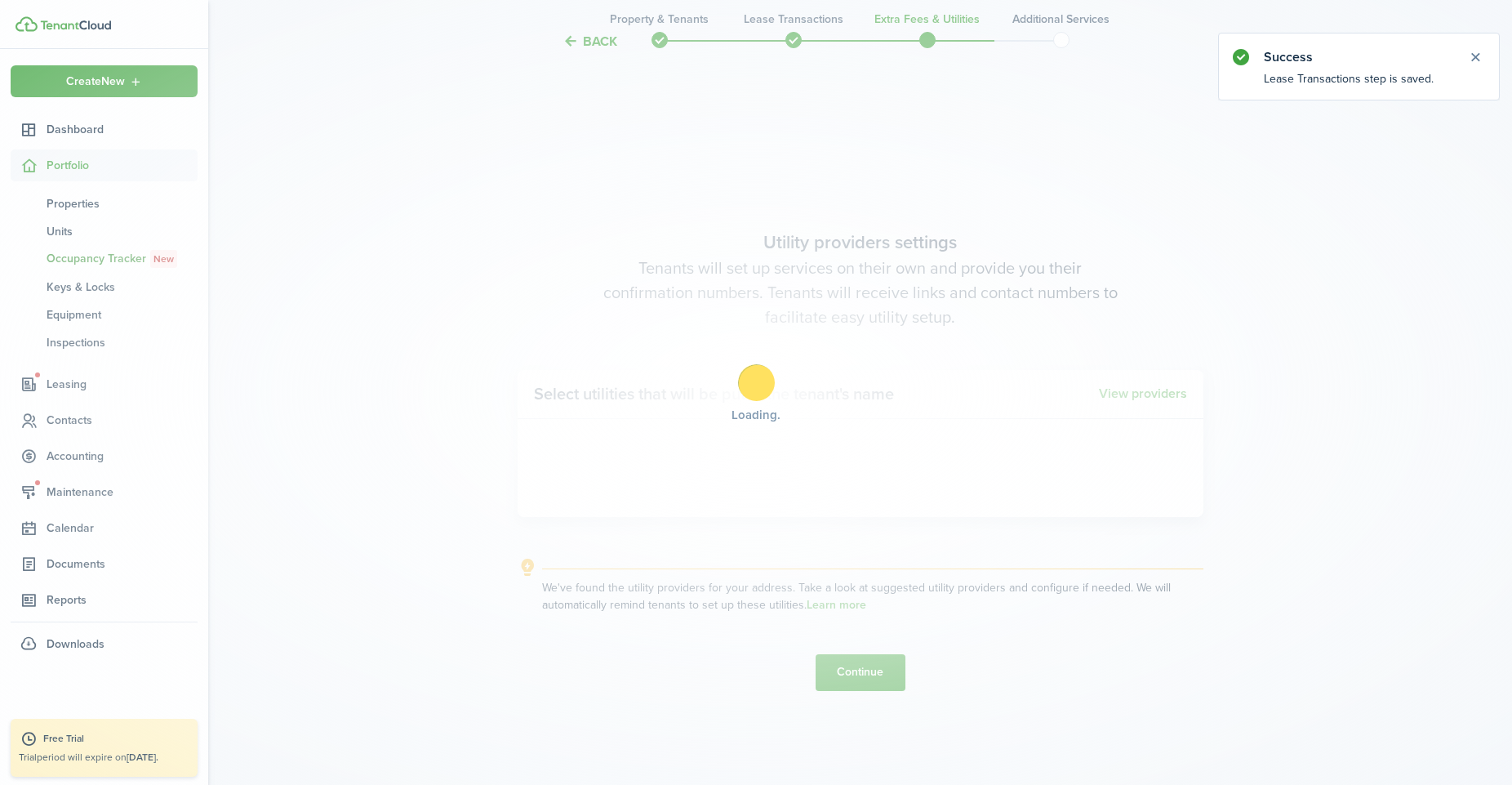
scroll to position [674, 0]
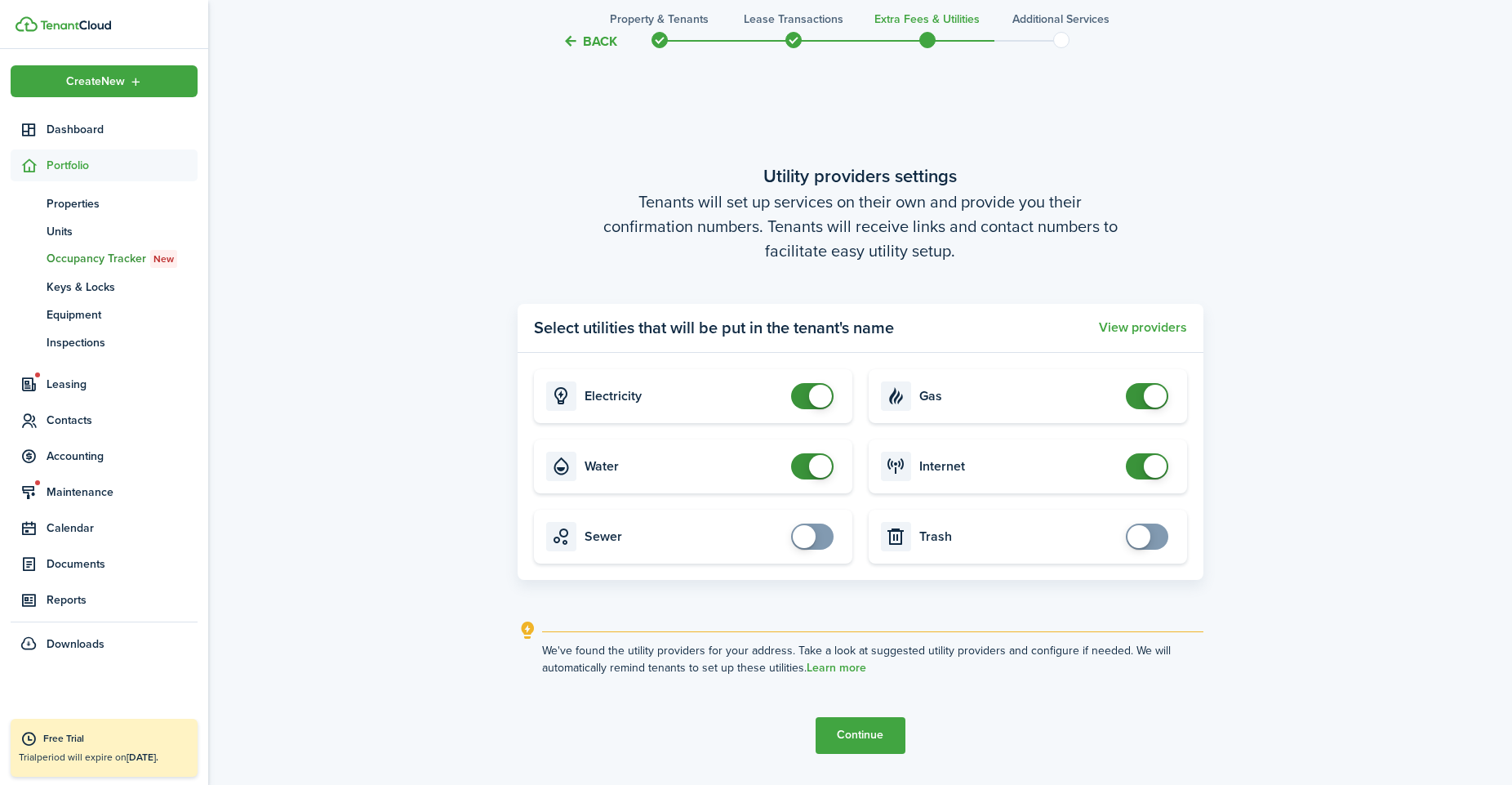
checkbox input "true"
click at [804, 531] on span at bounding box center [804, 537] width 23 height 23
click at [1151, 555] on card "Trash" at bounding box center [1027, 537] width 319 height 54
checkbox input "true"
click at [1151, 537] on span at bounding box center [1147, 536] width 16 height 26
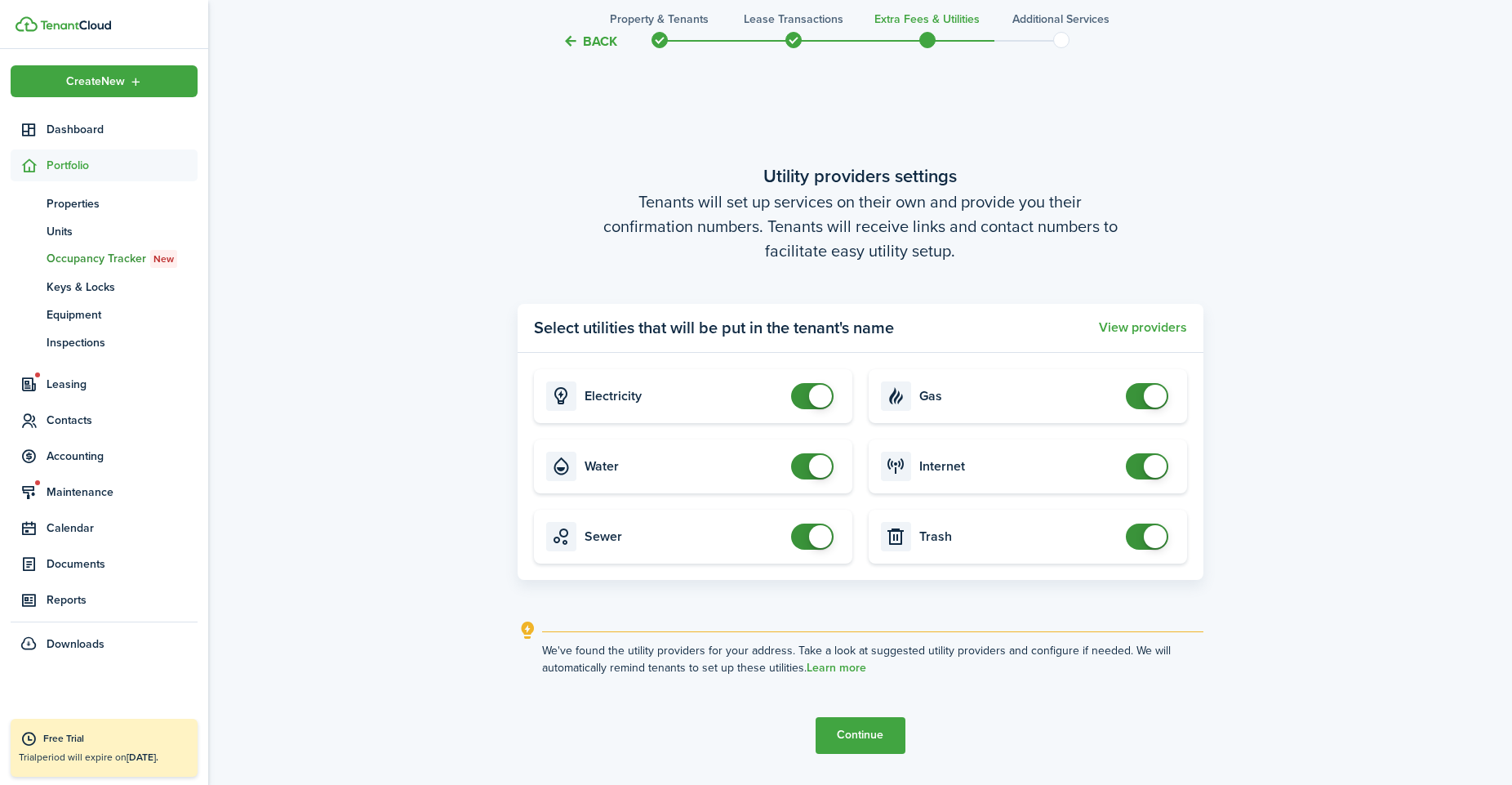
click at [865, 744] on button "Continue" at bounding box center [860, 735] width 90 height 37
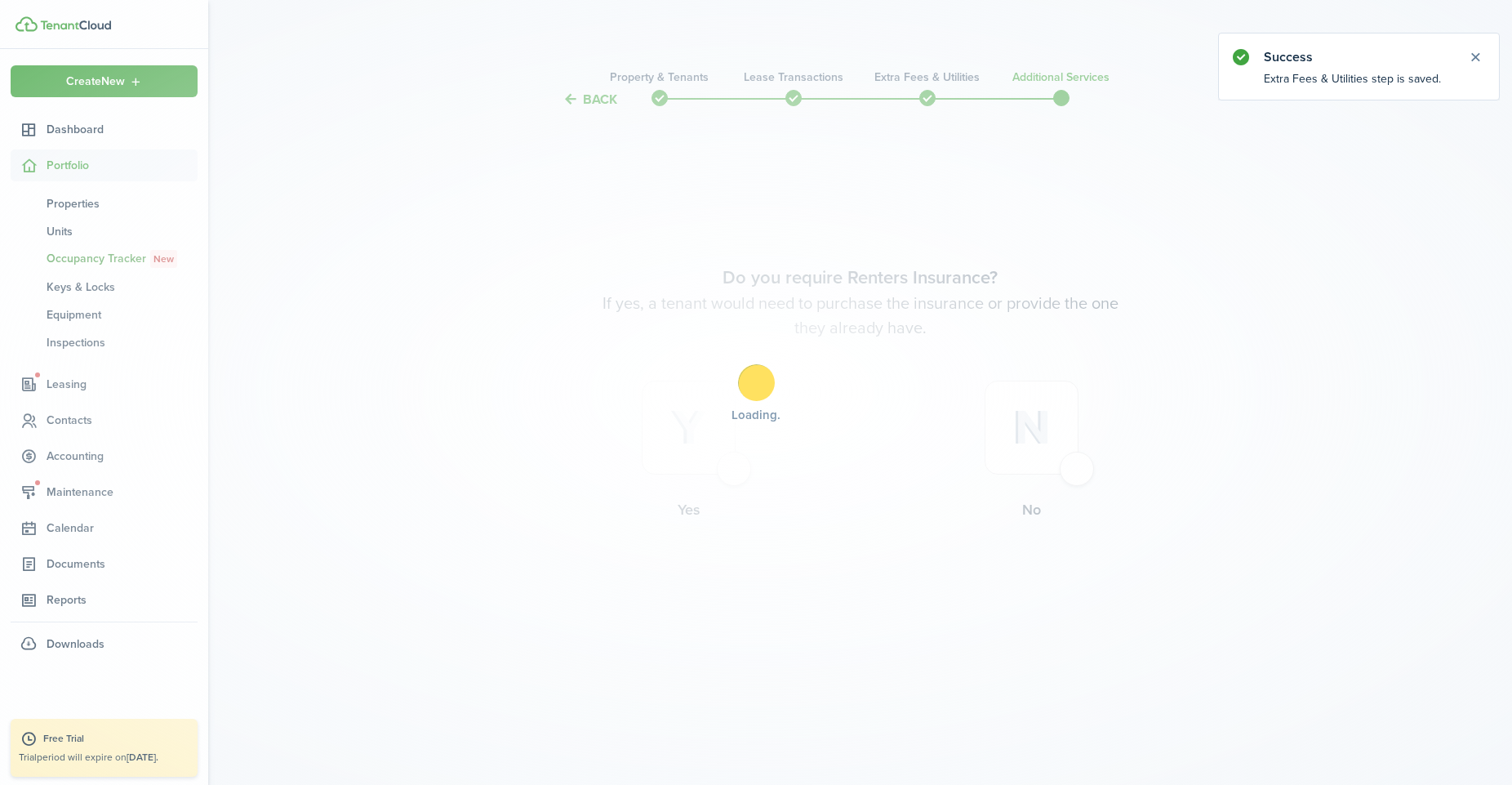
scroll to position [0, 0]
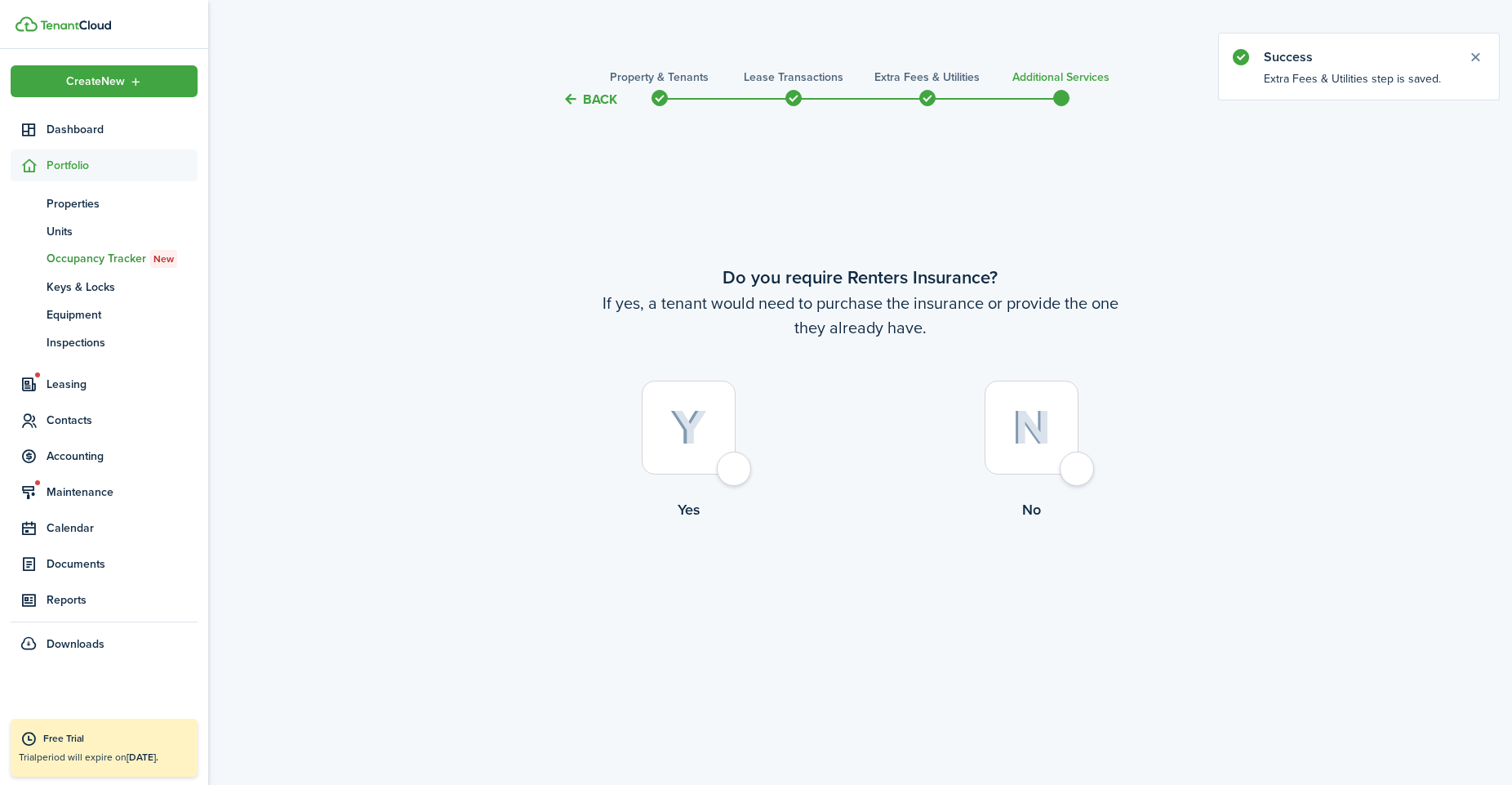
click at [1067, 469] on div at bounding box center [1031, 427] width 94 height 94
radio input "true"
click at [835, 603] on button "Complete move in" at bounding box center [860, 588] width 120 height 37
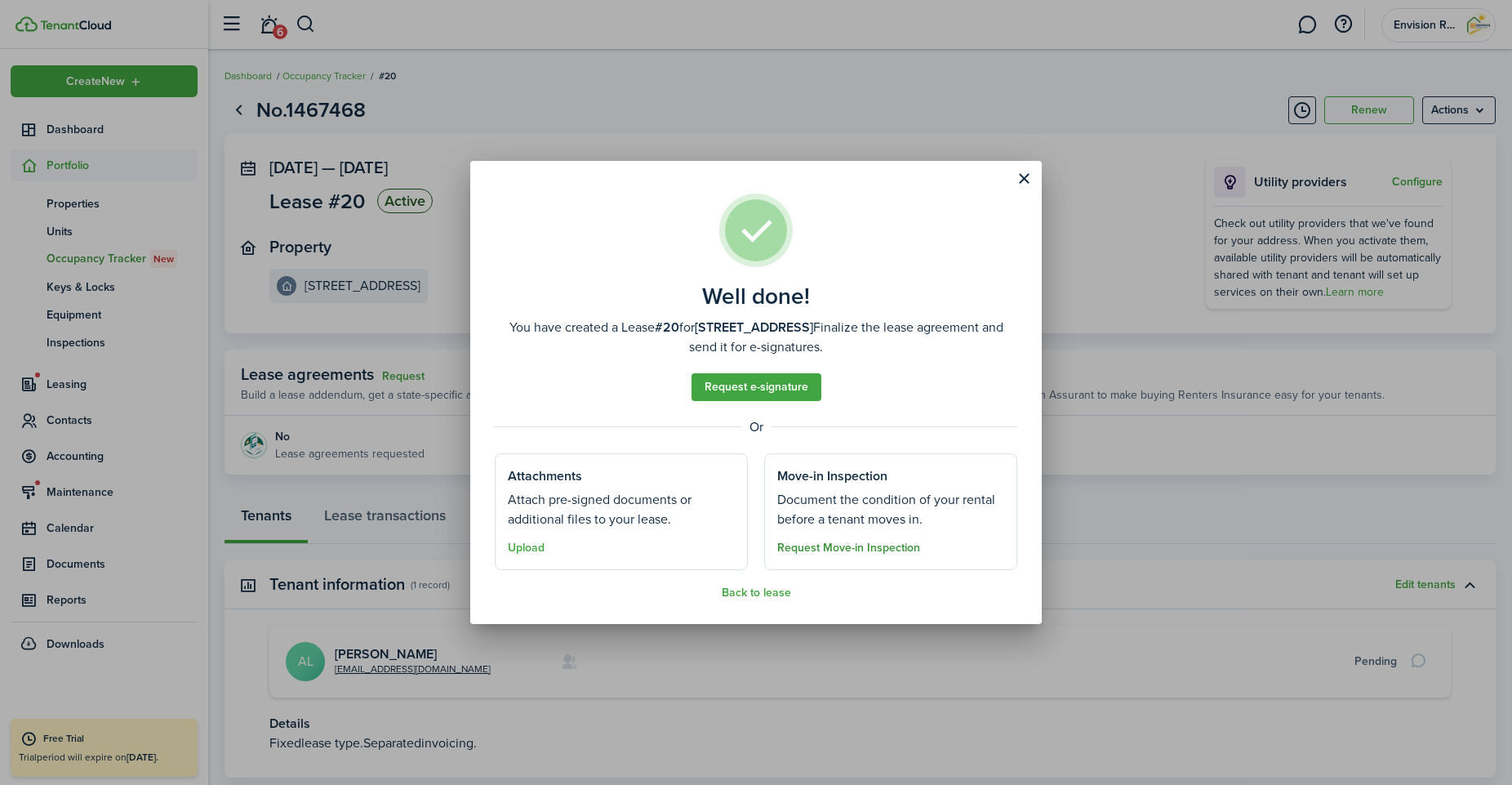
click at [843, 553] on button "Request Move-in Inspection" at bounding box center [849, 547] width 143 height 13
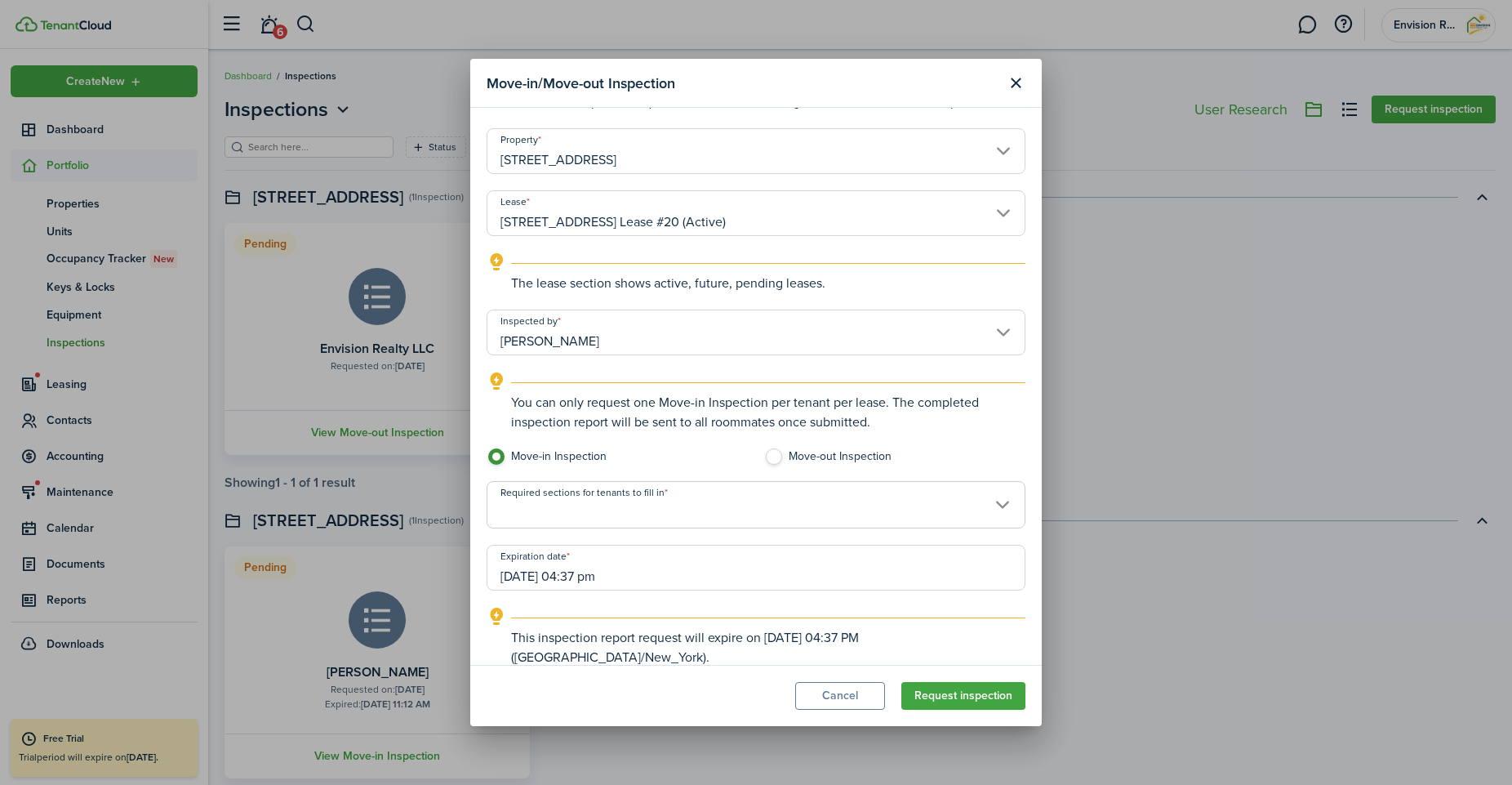
scroll to position [31, 0]
click at [573, 578] on input "[DATE] 04:37 pm" at bounding box center [756, 568] width 539 height 46
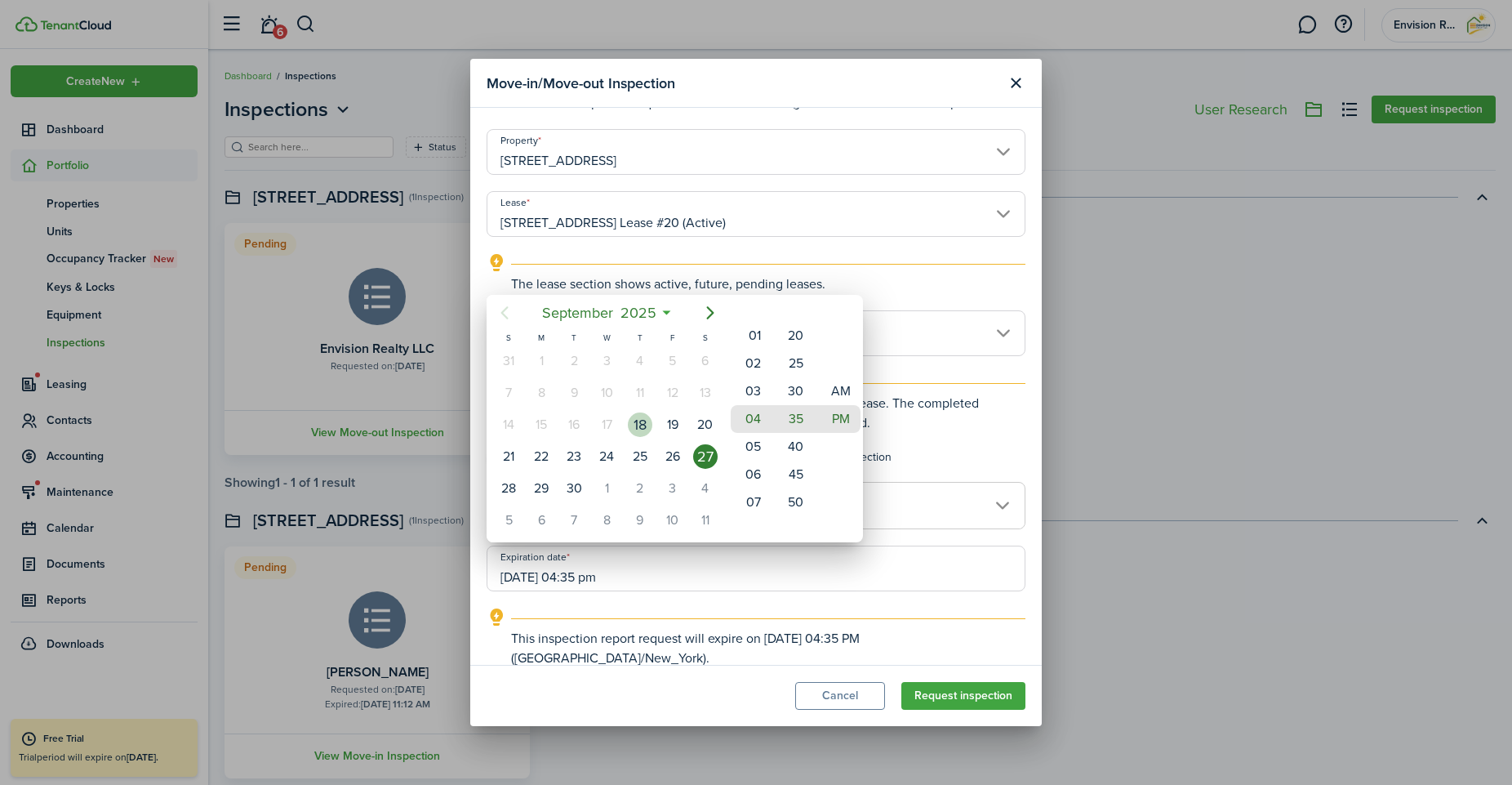
click at [640, 422] on div "18" at bounding box center [639, 424] width 24 height 24
click at [750, 471] on mbsc-wheel-item "09" at bounding box center [751, 474] width 40 height 28
type input "[DATE] 09:35 pm"
click at [835, 420] on mbsc-wheel-item "PM" at bounding box center [840, 419] width 40 height 28
click at [926, 368] on div at bounding box center [756, 393] width 1773 height 1047
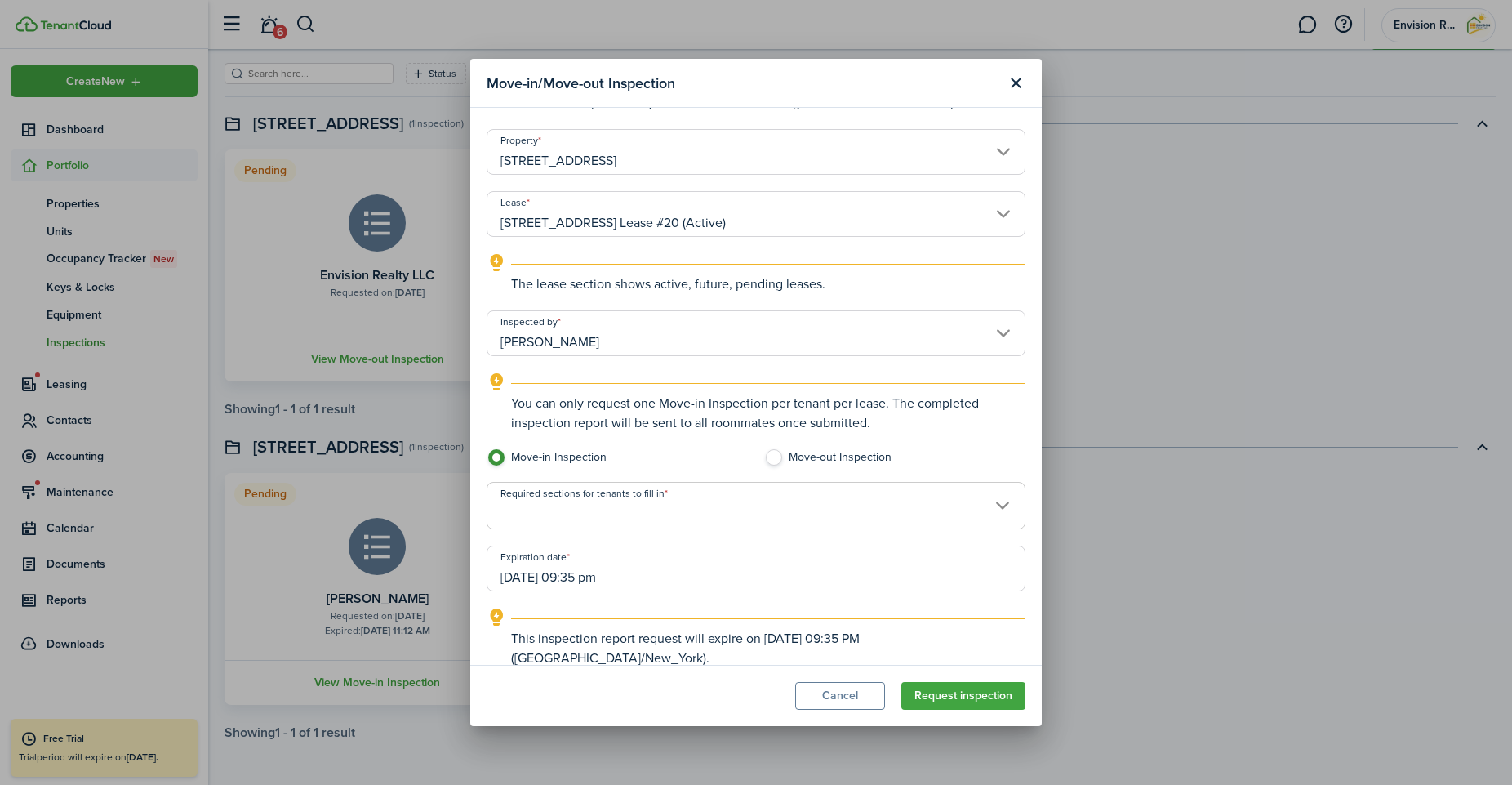
scroll to position [73, 0]
click at [856, 504] on span at bounding box center [756, 514] width 537 height 28
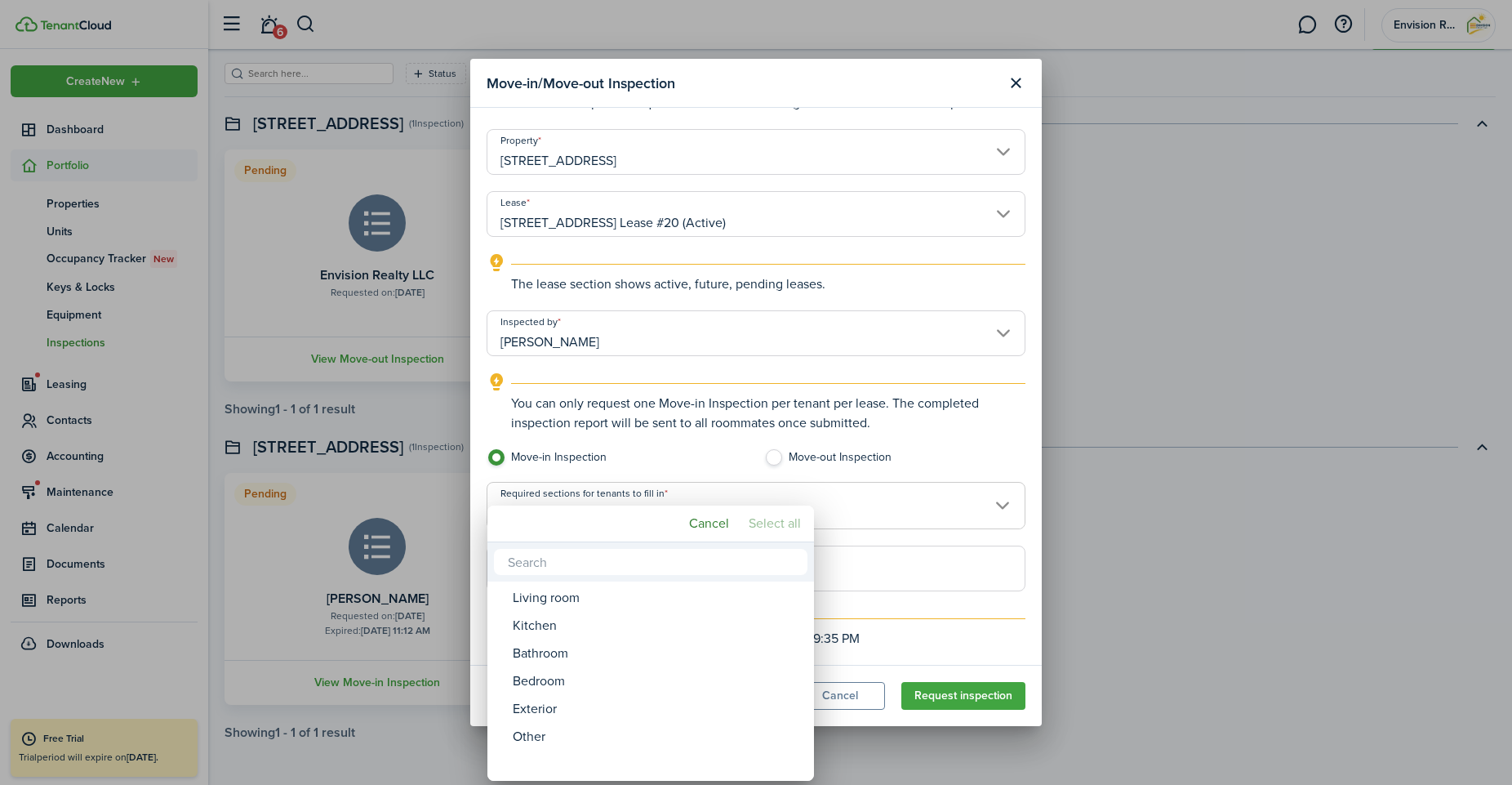
click at [787, 526] on mbsc-button "Select all" at bounding box center [774, 523] width 65 height 29
type input "Living room, Kitchen, Bathroom, Bedroom, Exterior, Other"
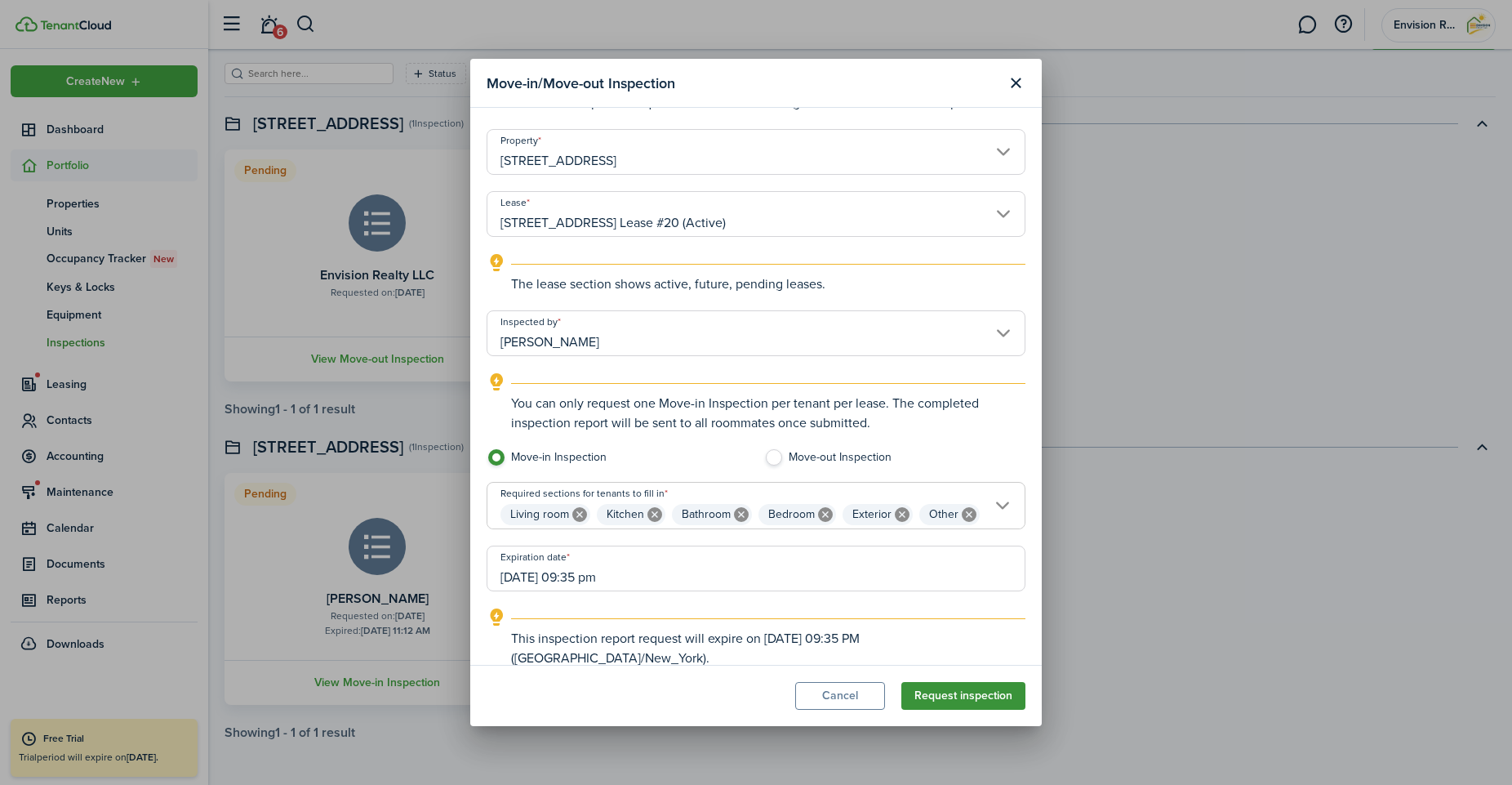
click at [965, 700] on button "Request inspection" at bounding box center [963, 696] width 124 height 28
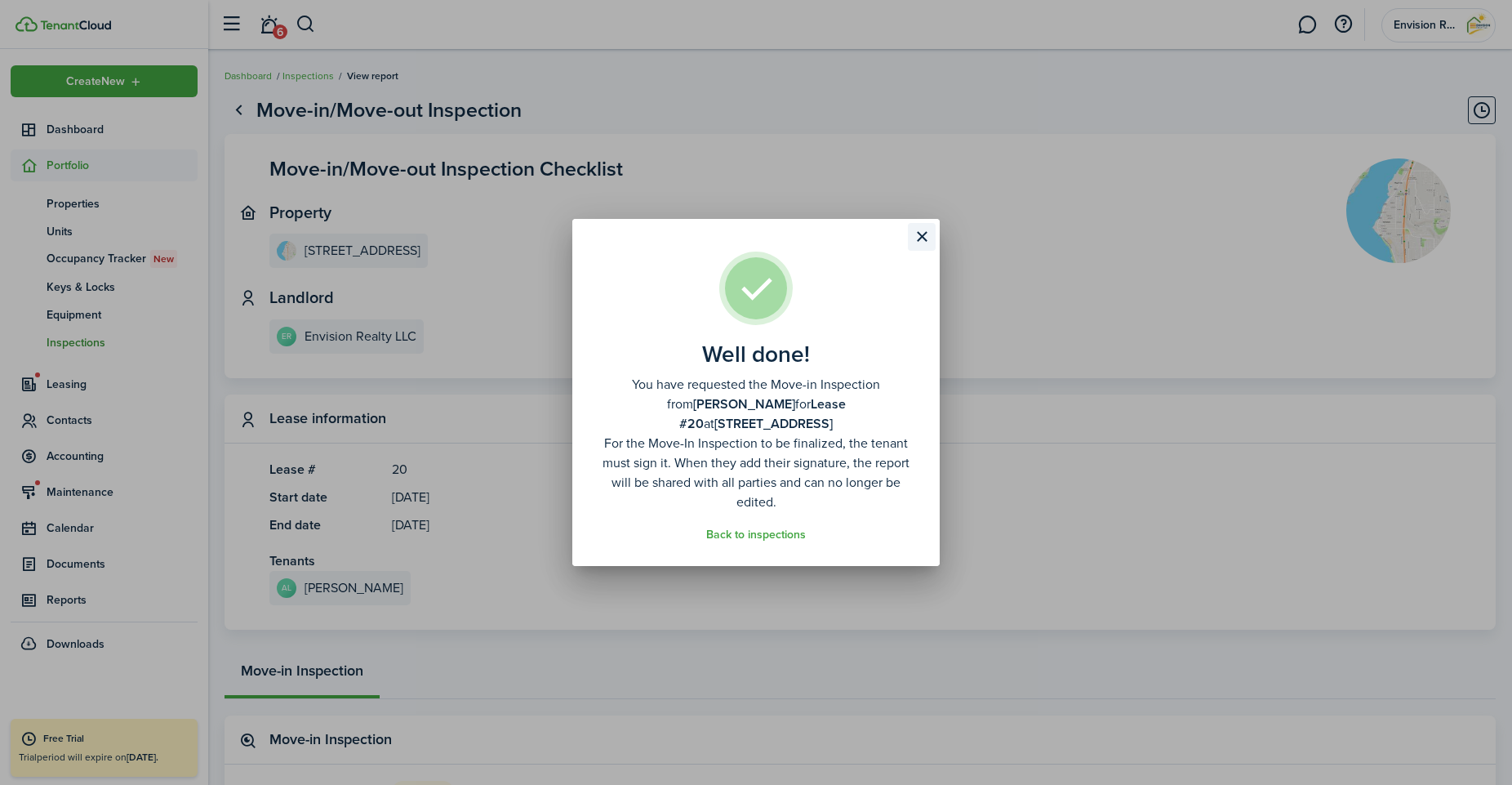
click at [918, 240] on button "Close modal" at bounding box center [921, 237] width 28 height 28
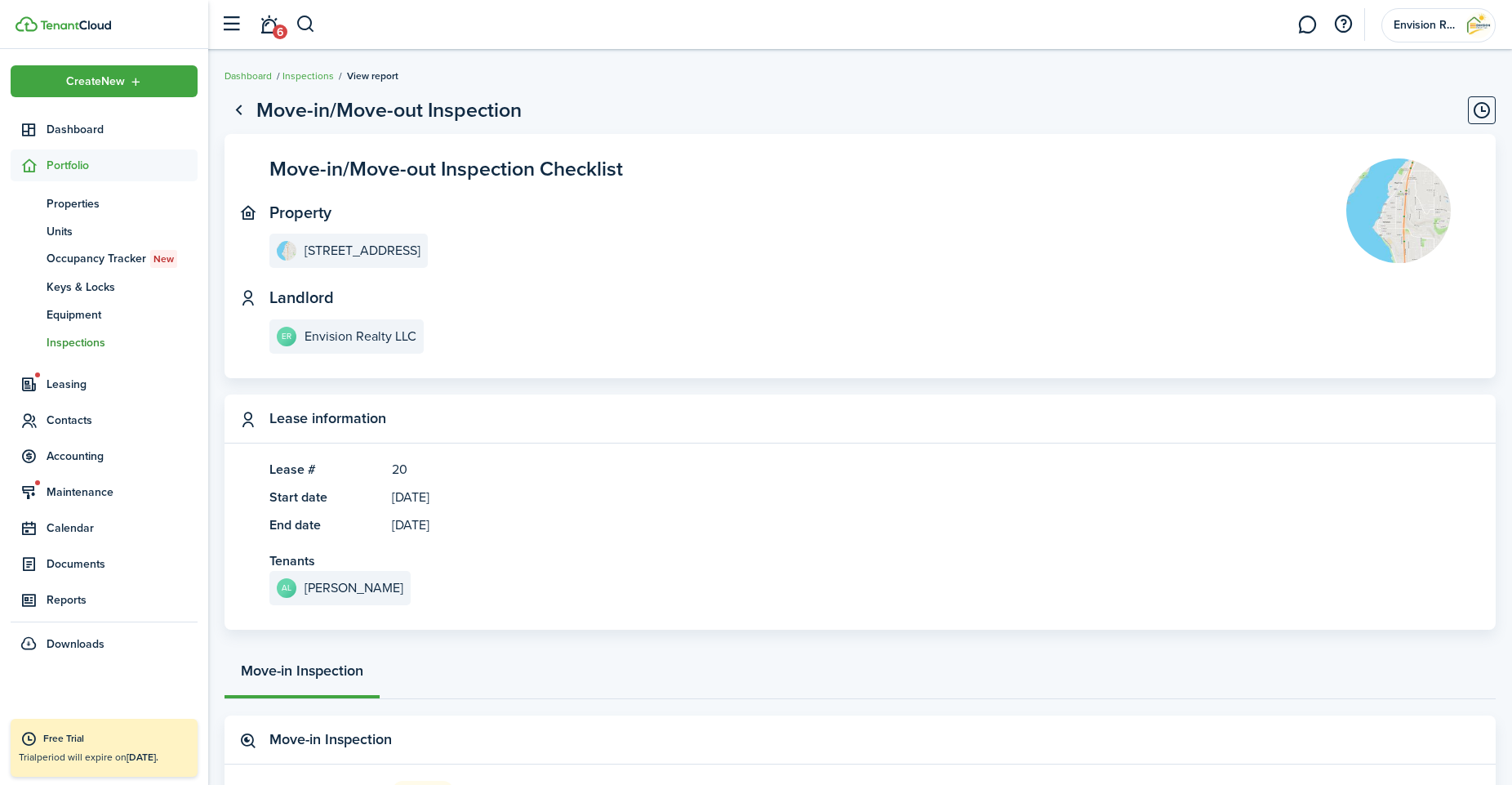
click at [536, 321] on panel-main-section "Landlord ER Envision Realty LLC" at bounding box center [783, 321] width 1027 height 65
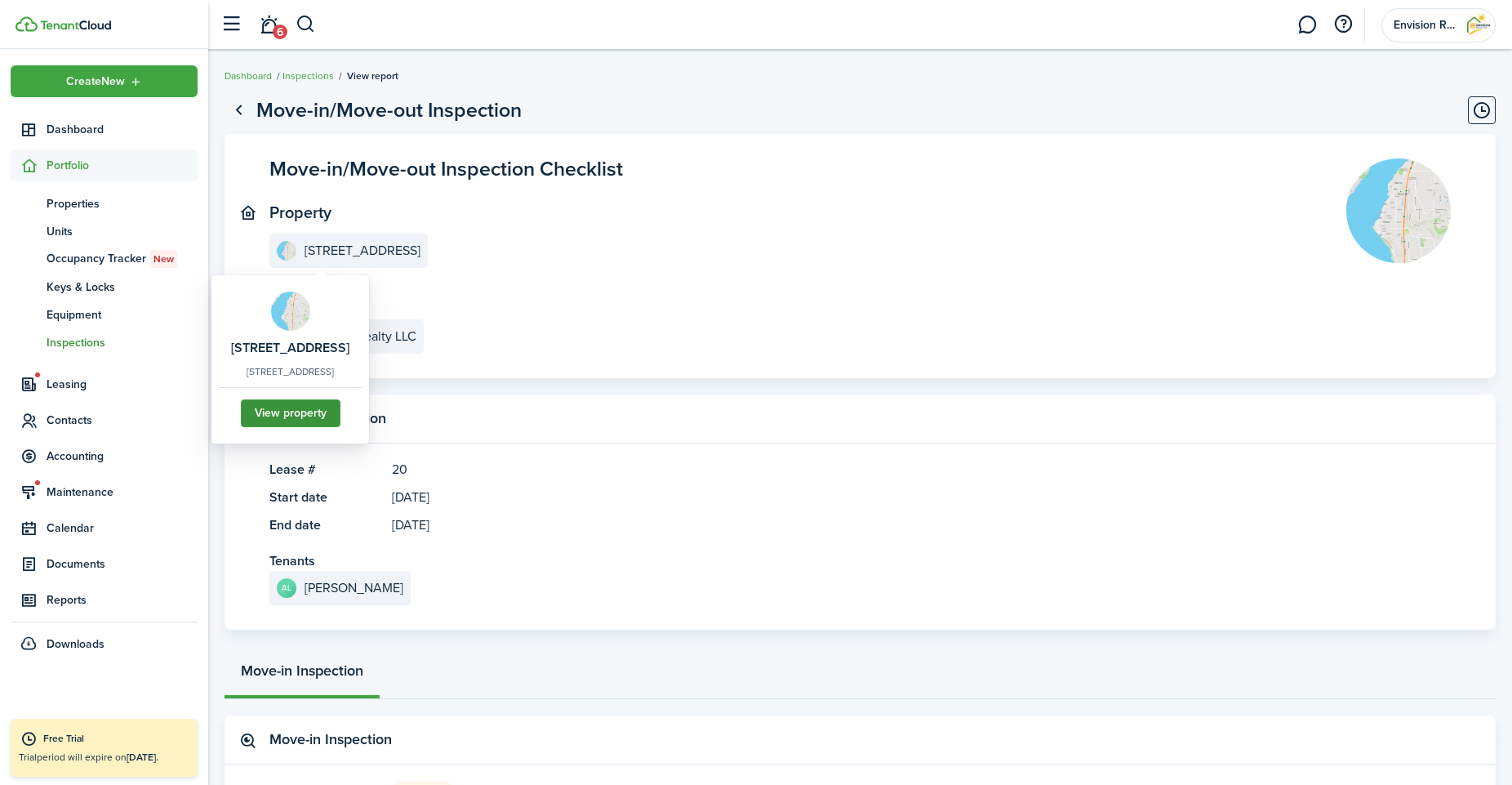
click at [314, 414] on link "View property" at bounding box center [291, 413] width 100 height 28
